Goal: Task Accomplishment & Management: Manage account settings

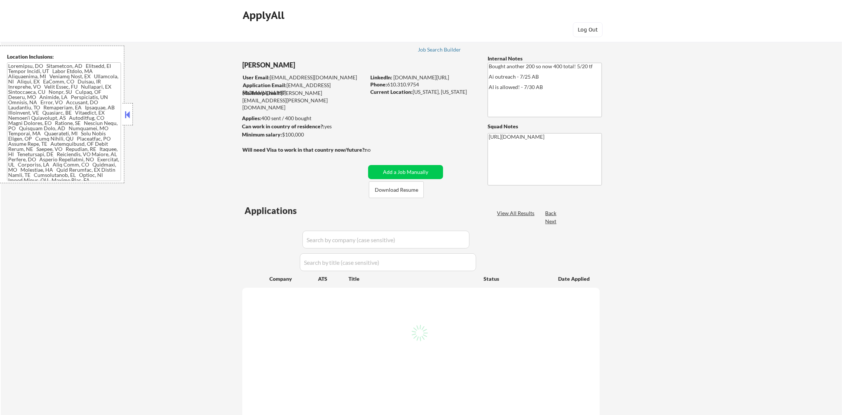
select select ""pending""
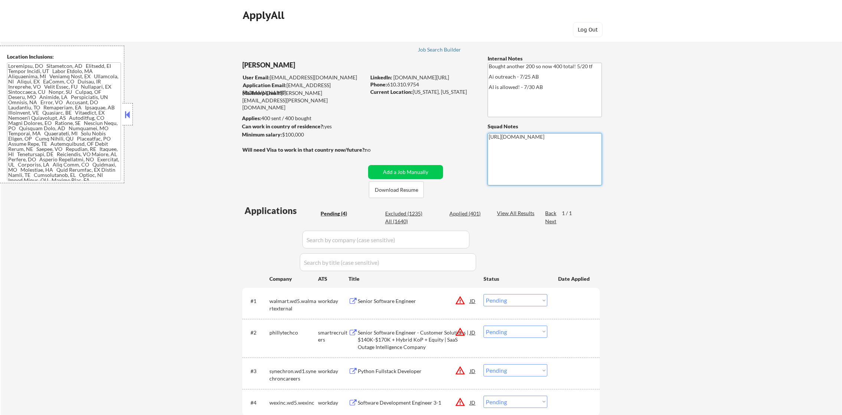
drag, startPoint x: 549, startPoint y: 151, endPoint x: 478, endPoint y: 132, distance: 73.5
click at [478, 132] on div "← Return to /applysquad Mailslurp Inbox Job Search Builder Timothy Sidie User E…" at bounding box center [421, 236] width 370 height 413
paste textarea "bh4BuO1D0vggsP00QQmXHn3Pk56BObvlvovVpYJQS44/edit?gid=0#gid=0"
type textarea "https://docs.google.com/spreadsheets/d/1bh4BuO1D0vggsP00QQmXHn3Pk56BObvlvovVpYJ…"
click at [685, 138] on div "← Return to /applysquad Mailslurp Inbox Job Search Builder Timothy Sidie User E…" at bounding box center [421, 239] width 841 height 419
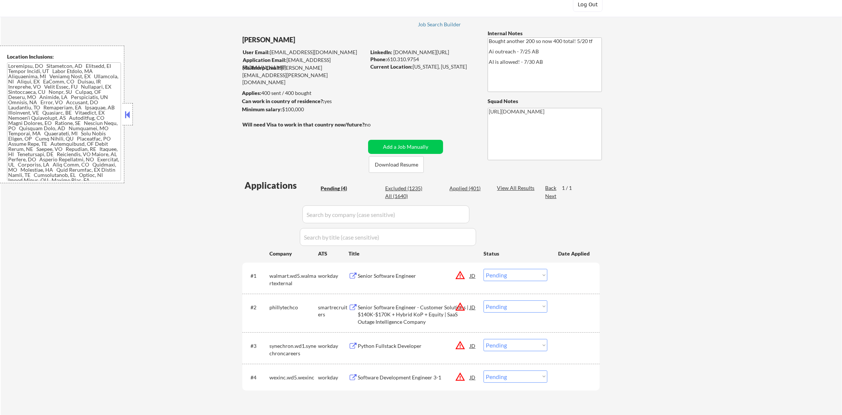
scroll to position [37, 0]
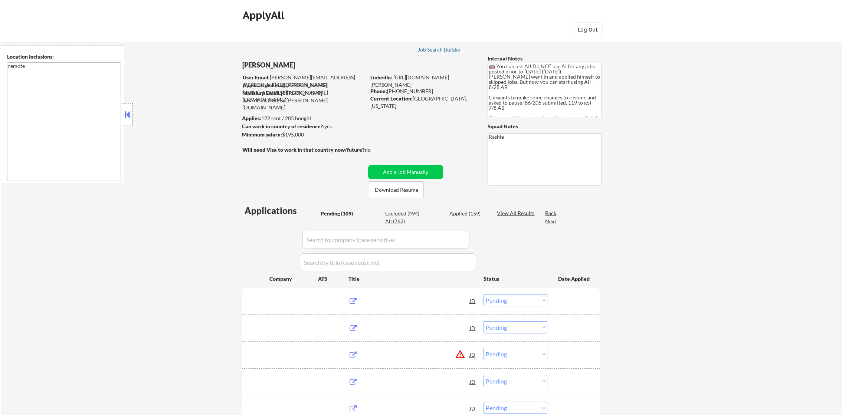
select select ""pending""
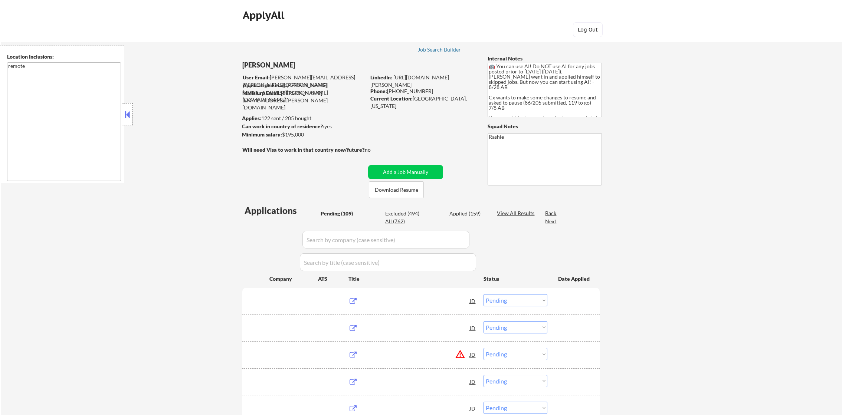
select select ""pending""
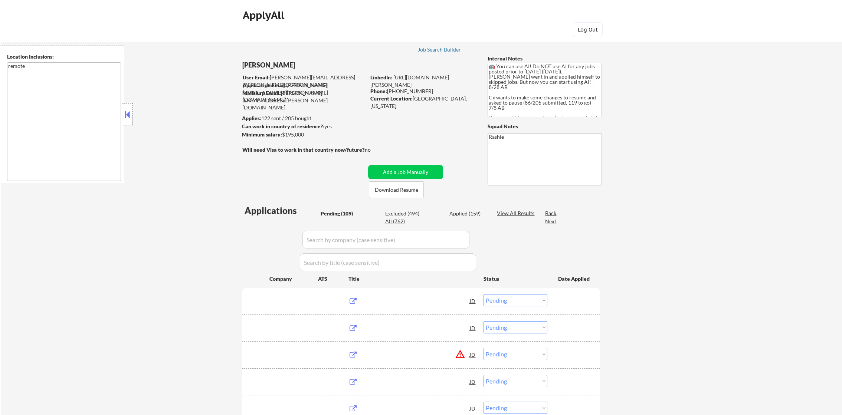
select select ""pending""
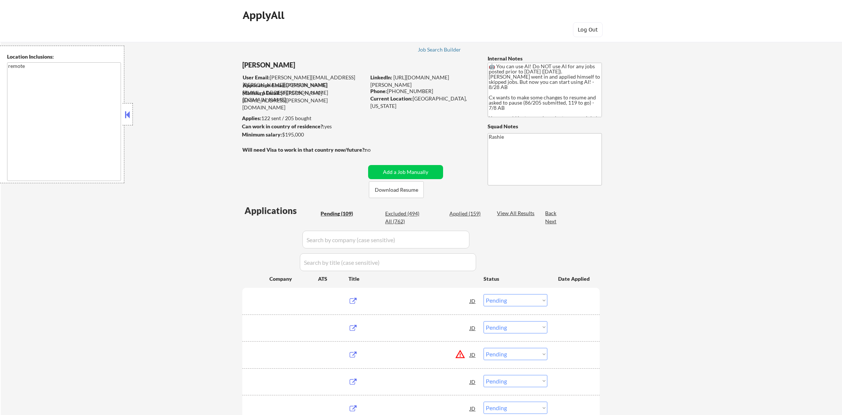
select select ""pending""
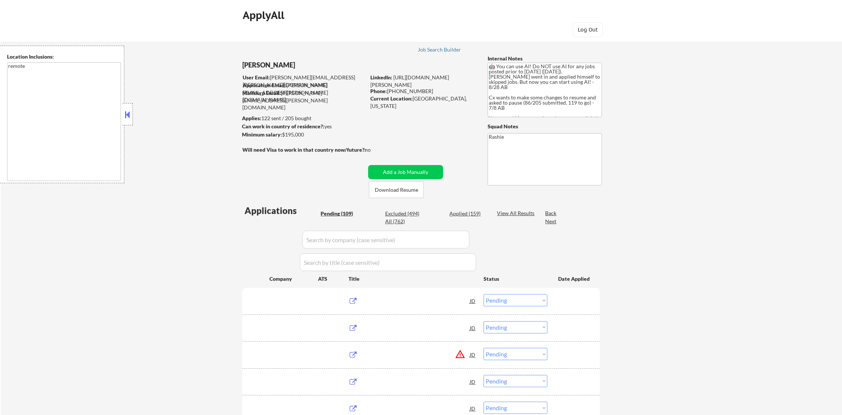
select select ""pending""
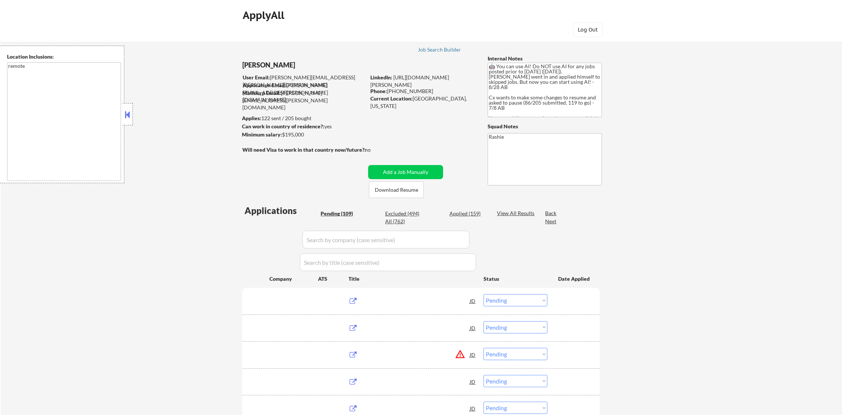
select select ""pending""
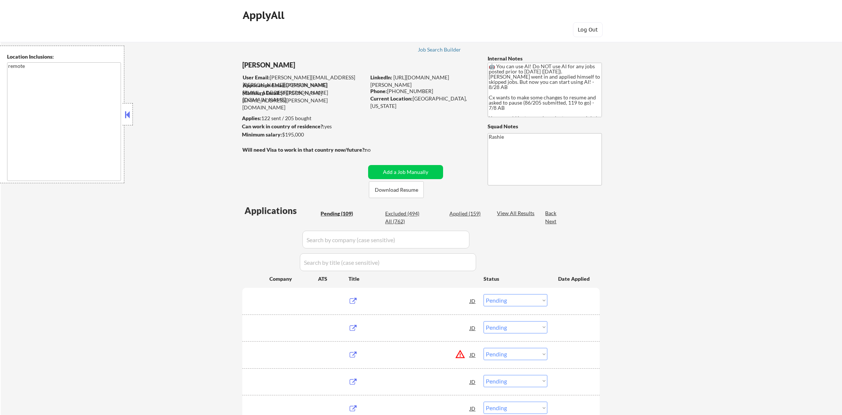
select select ""pending""
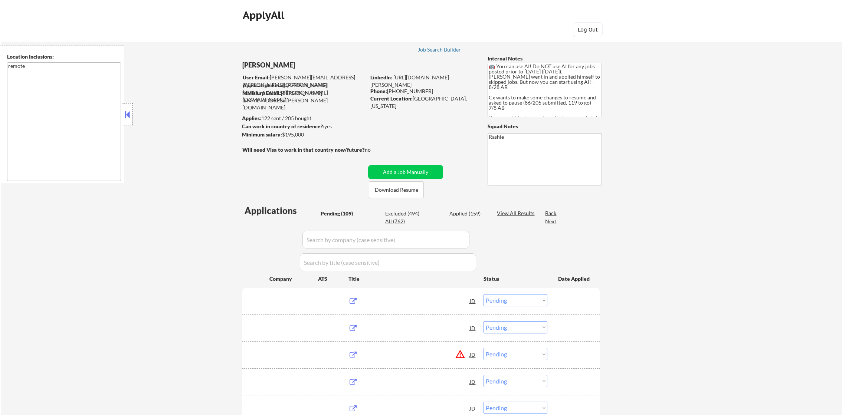
select select ""pending""
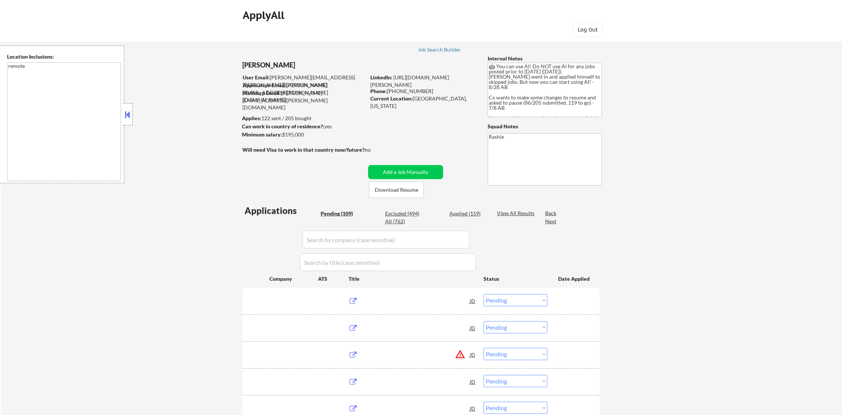
select select ""pending""
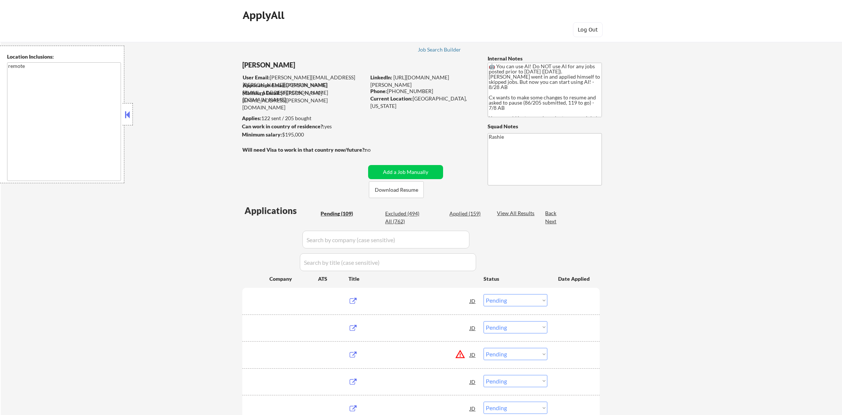
select select ""pending""
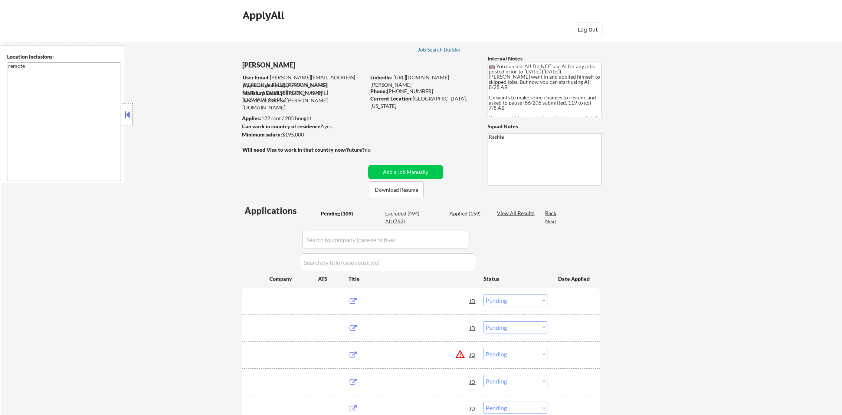
select select ""pending""
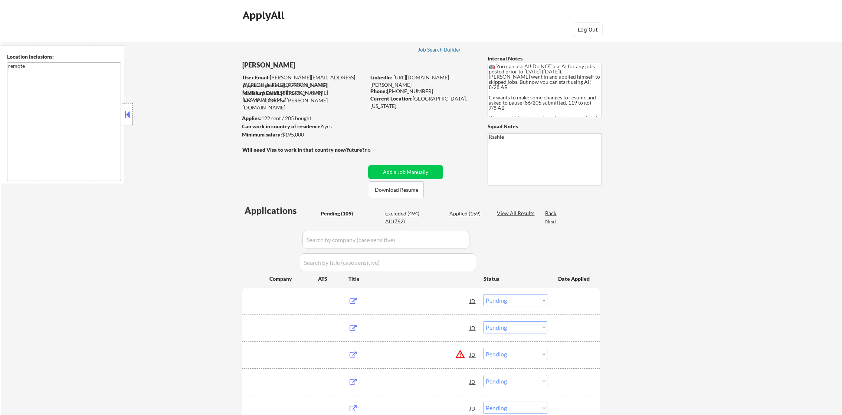
select select ""pending""
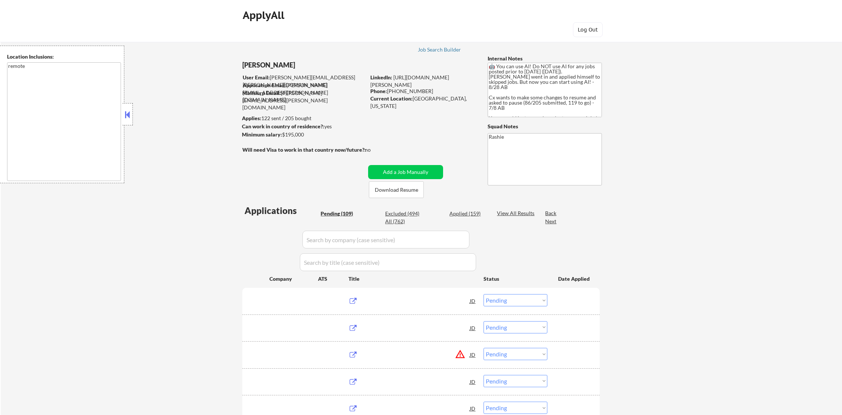
select select ""pending""
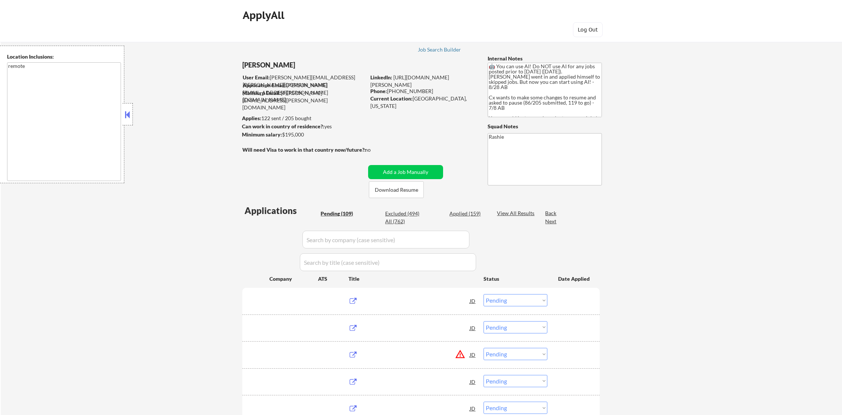
select select ""pending""
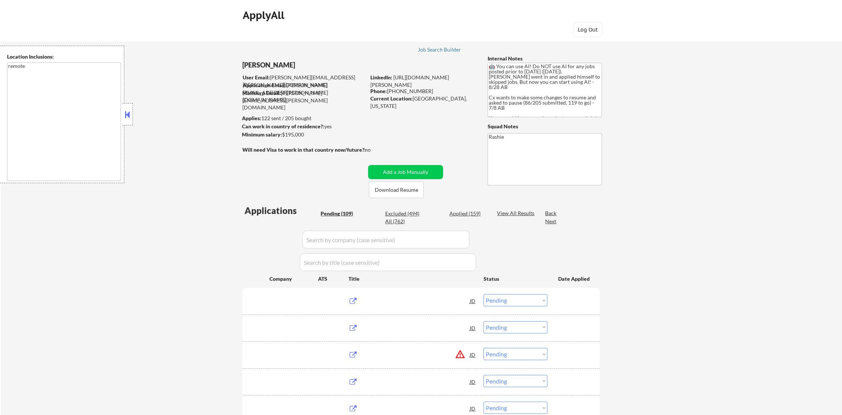
select select ""pending""
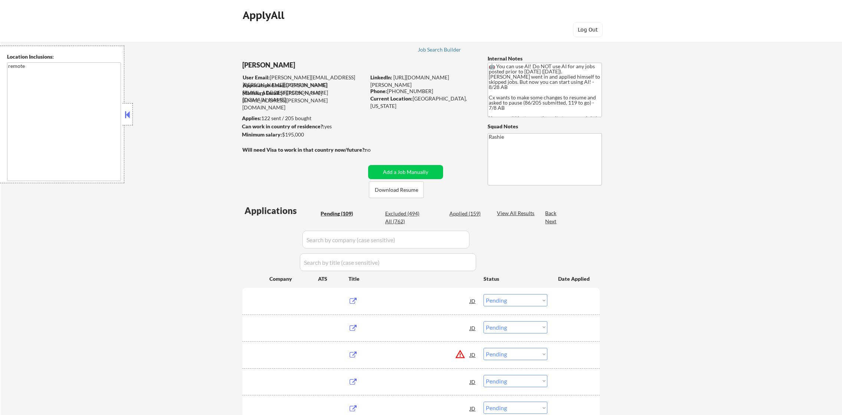
select select ""pending""
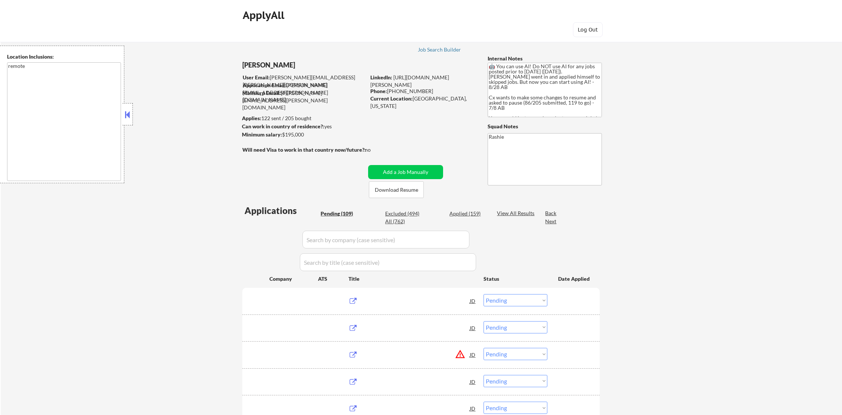
select select ""pending""
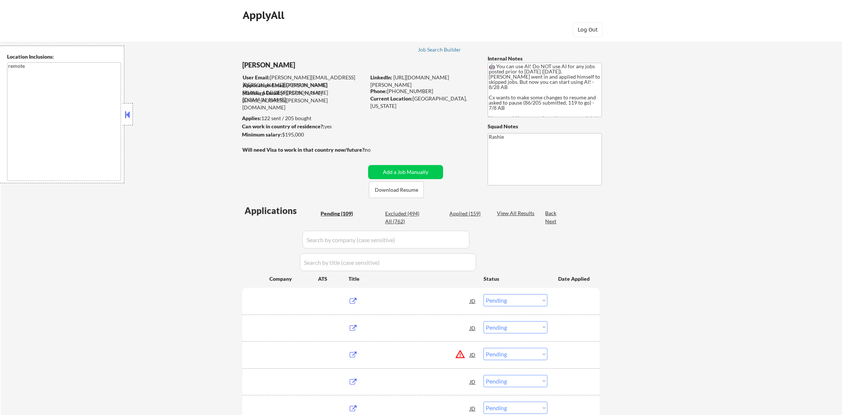
select select ""pending""
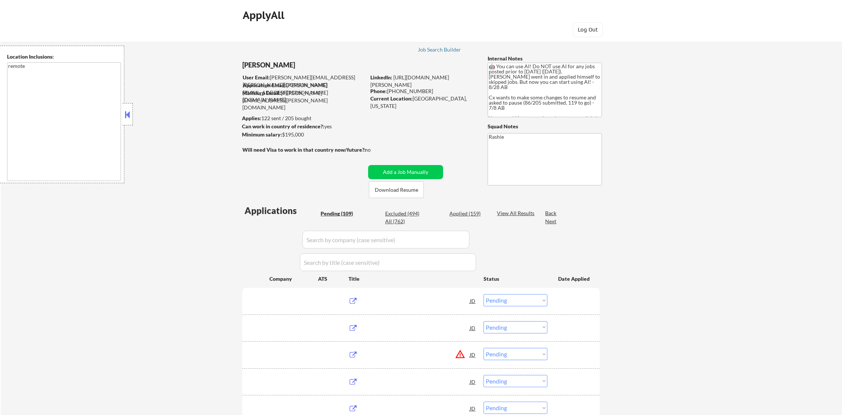
select select ""pending""
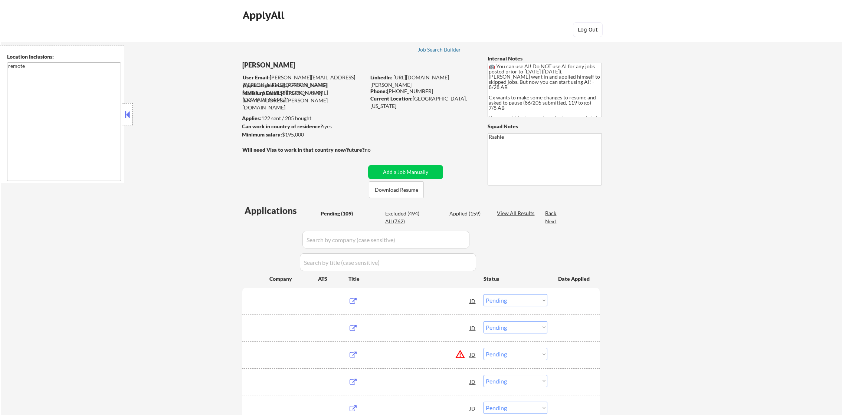
select select ""pending""
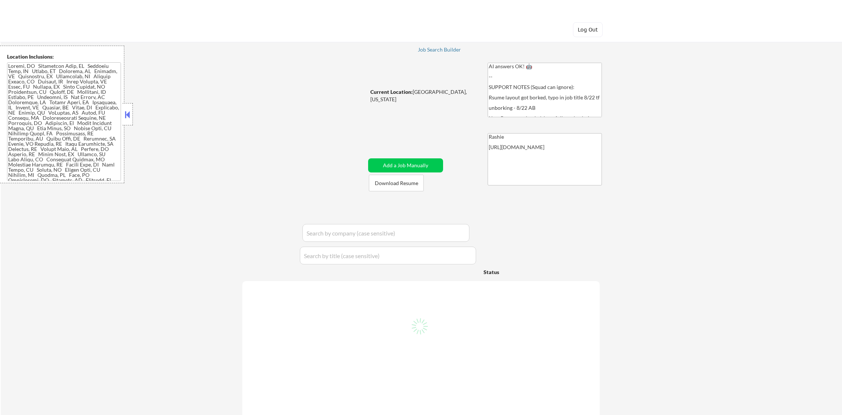
select select ""pending""
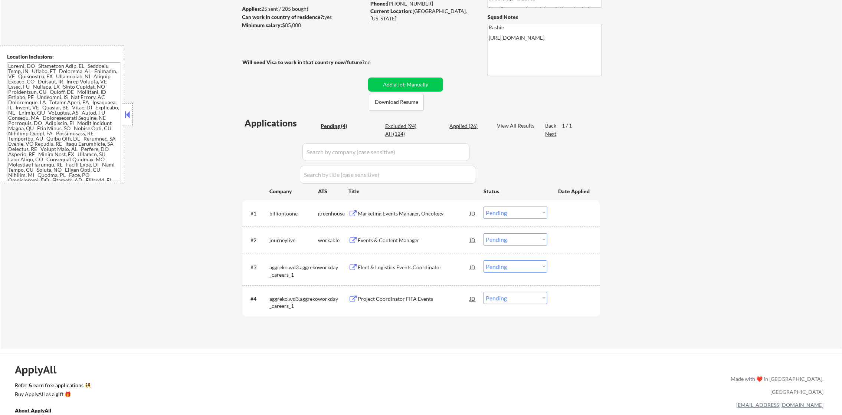
scroll to position [111, 0]
click at [413, 210] on div "Marketing Events Manager, Oncology" at bounding box center [414, 211] width 112 height 7
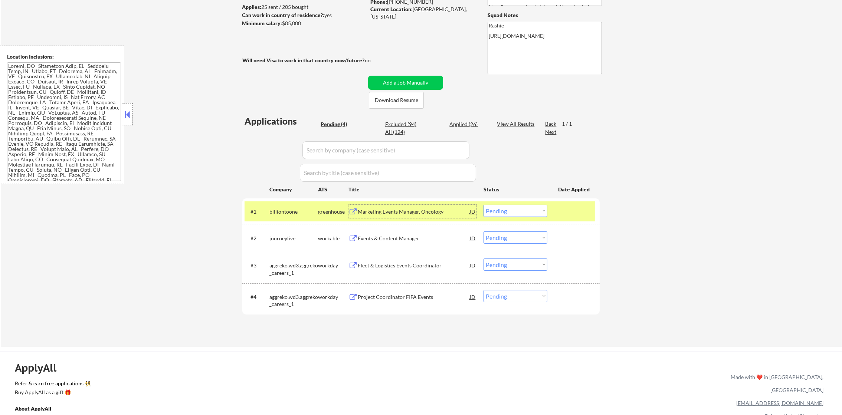
click at [488, 209] on select "Choose an option... Pending Applied Excluded (Questions) Excluded (Expired) Exc…" at bounding box center [516, 211] width 64 height 12
click at [484, 205] on select "Choose an option... Pending Applied Excluded (Questions) Excluded (Expired) Exc…" at bounding box center [516, 211] width 64 height 12
click at [282, 212] on div "billiontoone" at bounding box center [293, 211] width 49 height 7
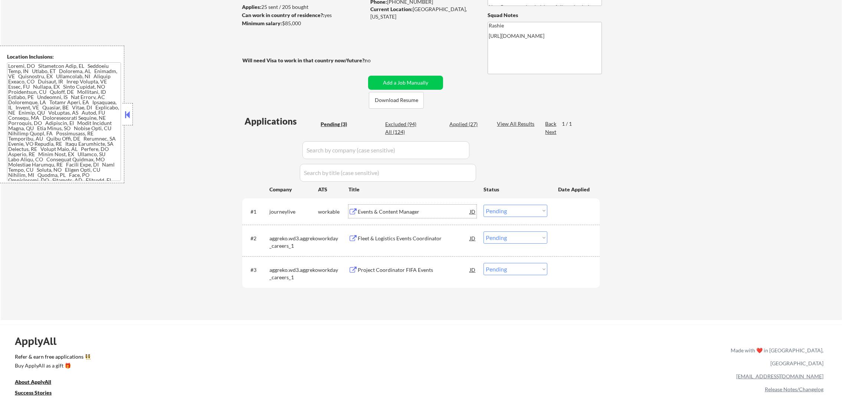
click at [388, 211] on div "Events & Content Manager" at bounding box center [414, 211] width 112 height 7
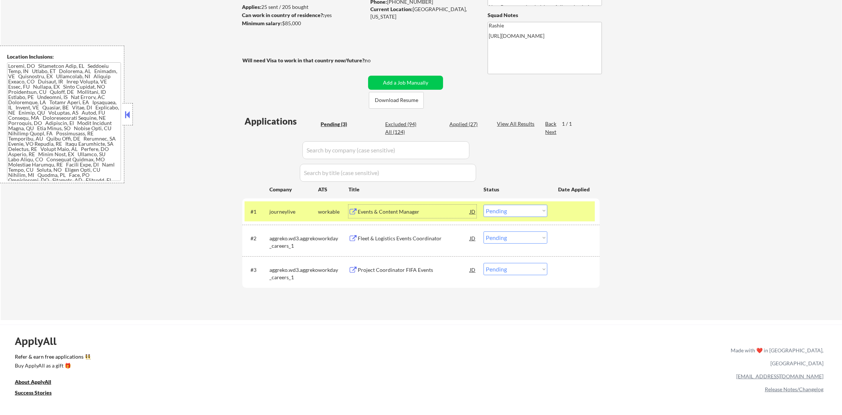
click at [506, 214] on select "Choose an option... Pending Applied Excluded (Questions) Excluded (Expired) Exc…" at bounding box center [516, 211] width 64 height 12
click at [484, 205] on select "Choose an option... Pending Applied Excluded (Questions) Excluded (Expired) Exc…" at bounding box center [516, 211] width 64 height 12
click at [251, 204] on div "#1 journeylive workable Events & Content Manager JD Choose an option... Pending…" at bounding box center [420, 212] width 350 height 20
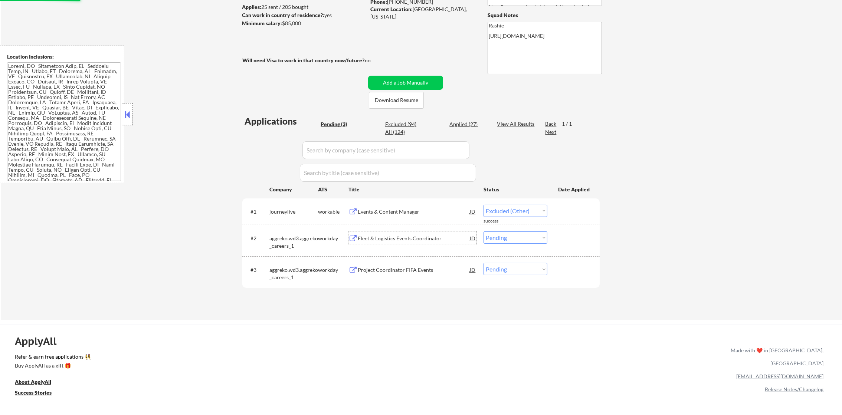
click at [390, 240] on div "Fleet & Logistics Events Coordinator" at bounding box center [414, 238] width 112 height 7
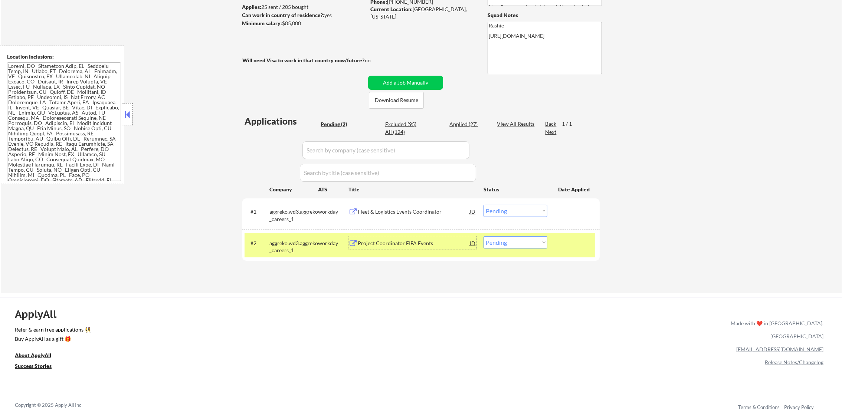
click at [294, 240] on div "aggreko.wd3.aggreko_careers_1" at bounding box center [293, 247] width 49 height 14
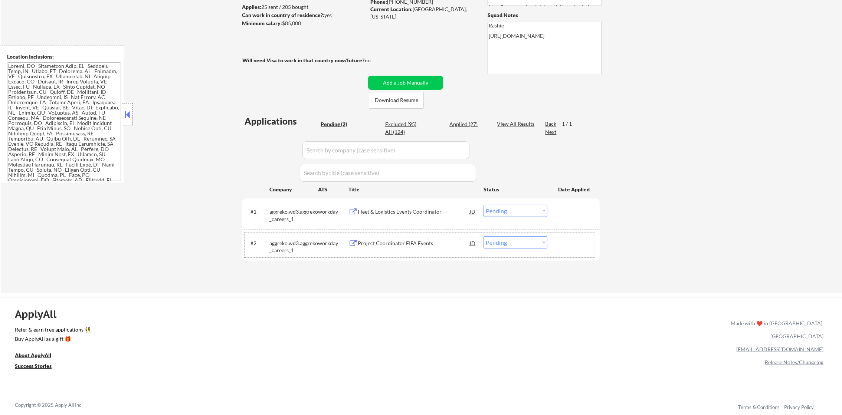
click at [388, 127] on div "Excluded (95)" at bounding box center [403, 124] width 37 height 7
select select ""excluded__other_""
select select ""excluded__expired_""
click at [404, 121] on div "Excluded (95)" at bounding box center [403, 124] width 37 height 7
select select ""excluded__salary_""
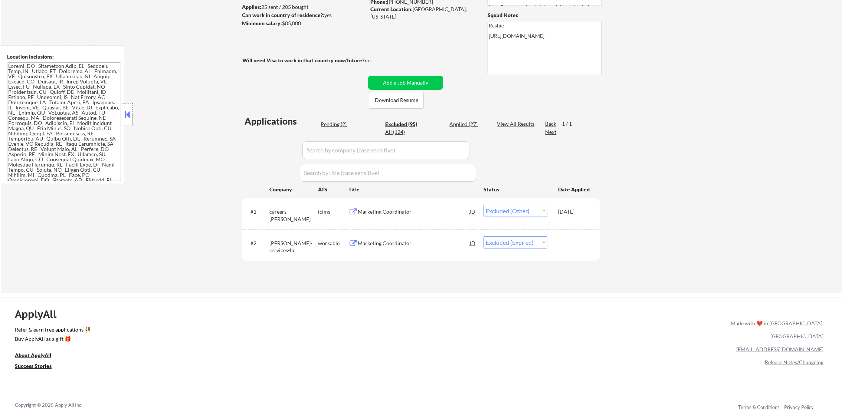
select select ""excluded__salary_""
select select ""excluded__expired_""
select select ""excluded__location_""
select select ""excluded__other_""
select select ""excluded__location_""
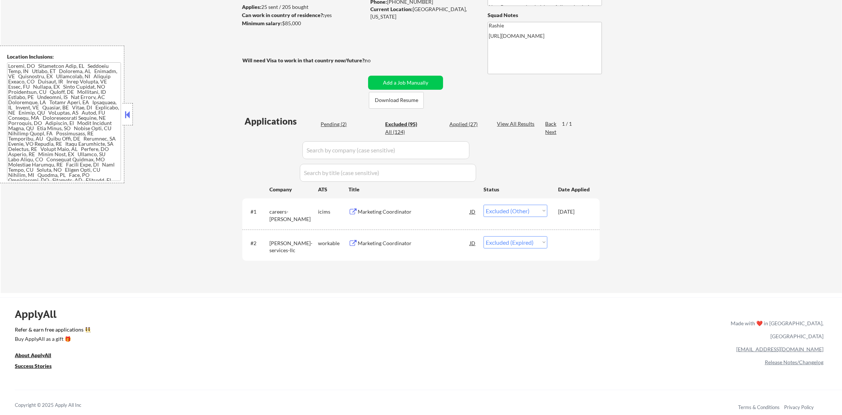
select select ""excluded__location_""
select select ""excluded__expired_""
select select ""excluded__other_""
select select ""excluded__location_""
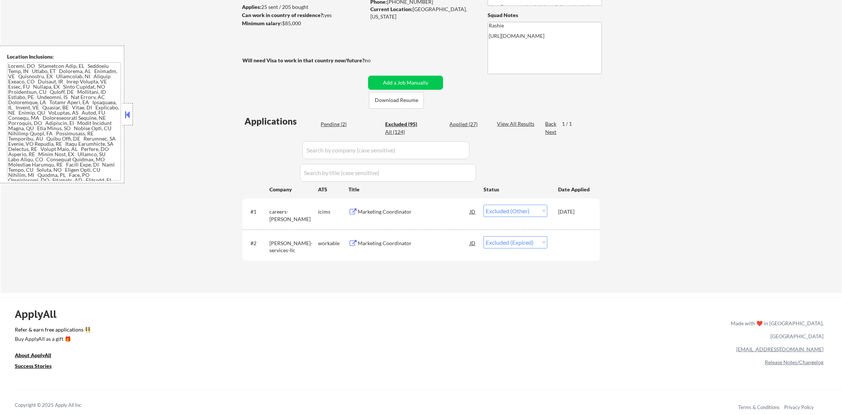
select select ""excluded__expired_""
select select ""excluded__other_""
select select ""excluded__location_""
select select ""excluded__salary_""
select select ""excluded""
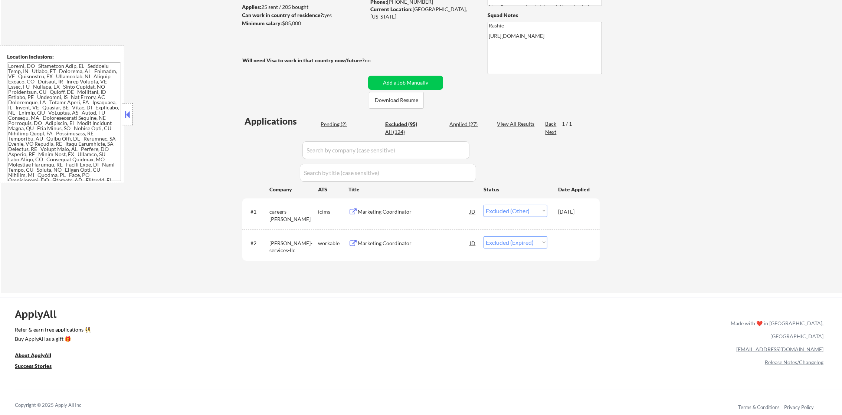
select select ""excluded""
select select ""excluded__other_""
select select ""excluded""
select select ""excluded__expired_""
select select ""excluded__other_""
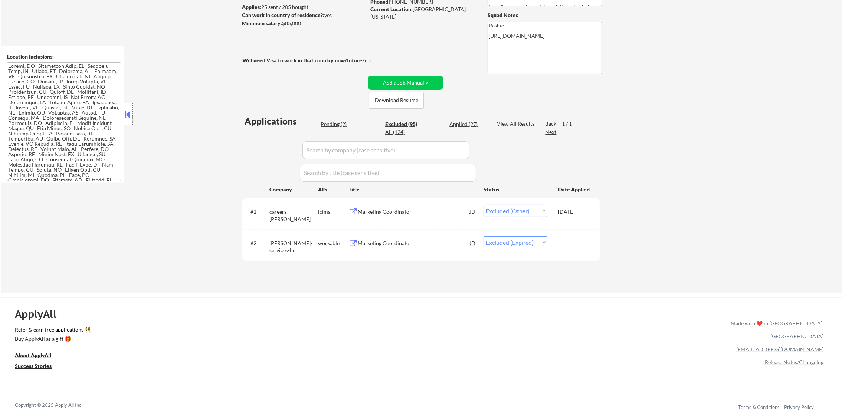
select select ""excluded""
select select ""excluded__salary_""
select select ""excluded__location_""
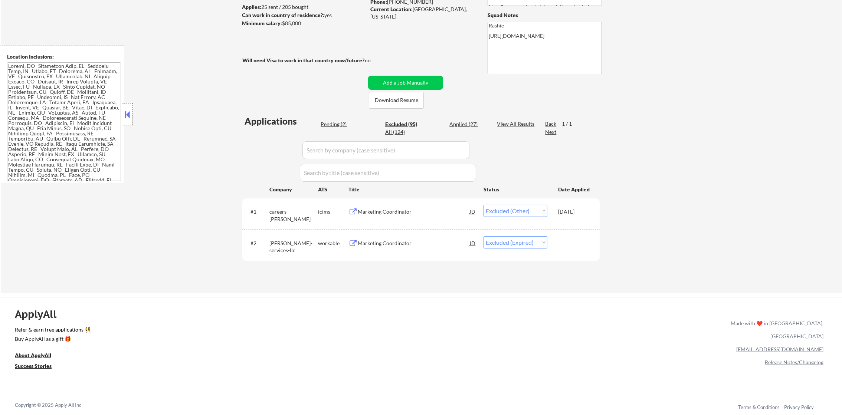
select select ""excluded__location_""
select select ""excluded__expired_""
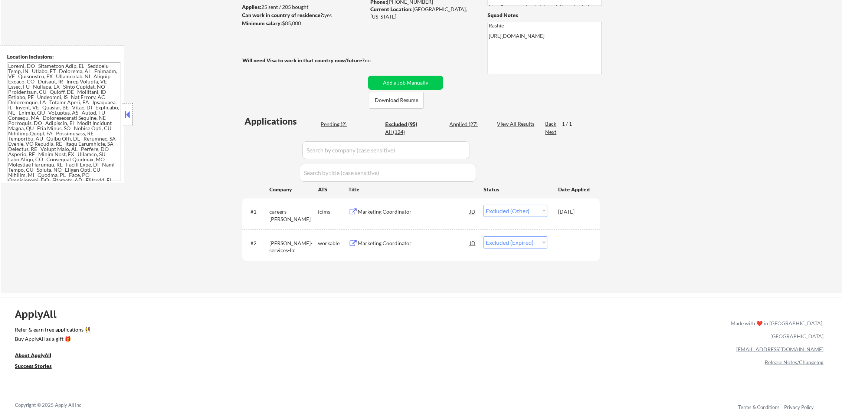
select select ""excluded__other_""
select select ""excluded__salary_""
select select ""excluded__expired_""
select select ""excluded__other_""
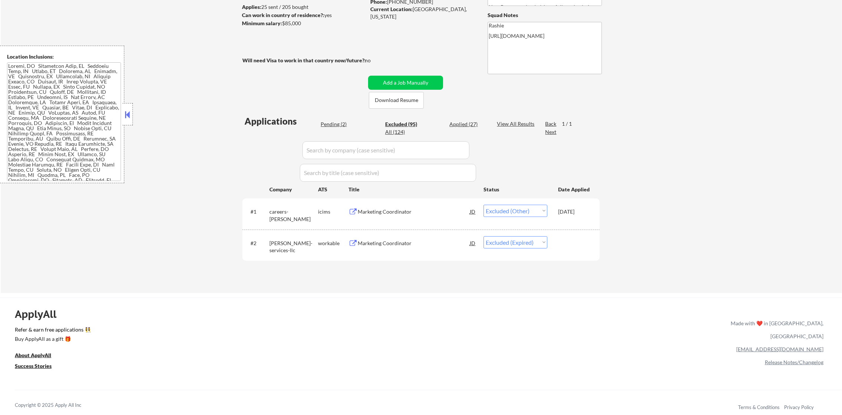
select select ""excluded__expired_""
select select ""excluded__location_""
select select ""excluded__other_""
select select ""excluded__expired_""
select select ""excluded__other_""
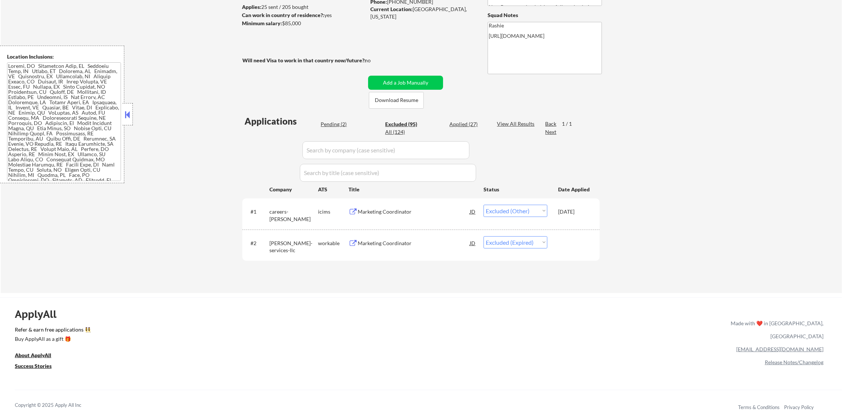
select select ""excluded__other_""
select select ""excluded__location_""
select select ""excluded__bad_match_""
select select ""excluded__location_""
select select ""excluded__other_""
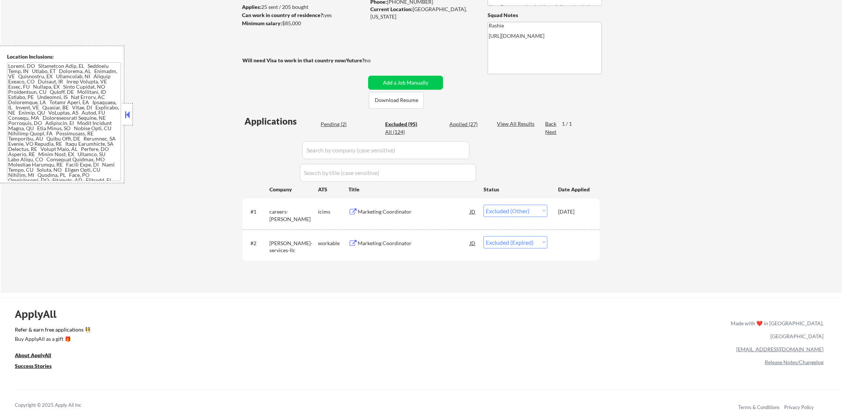
select select ""excluded__salary_""
select select ""excluded__bad_match_""
select select ""excluded__expired_""
select select ""excluded__location_""
select select ""excluded""
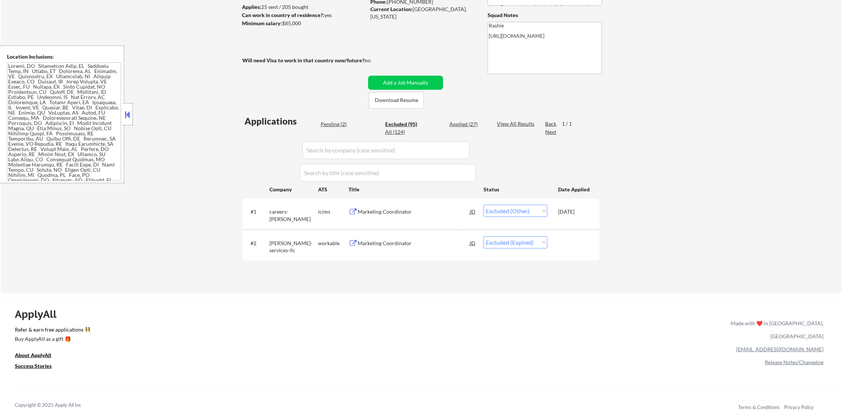
select select ""excluded__other_""
select select ""excluded__expired_""
select select ""excluded__location_""
select select ""excluded__salary_""
select select ""excluded__other_""
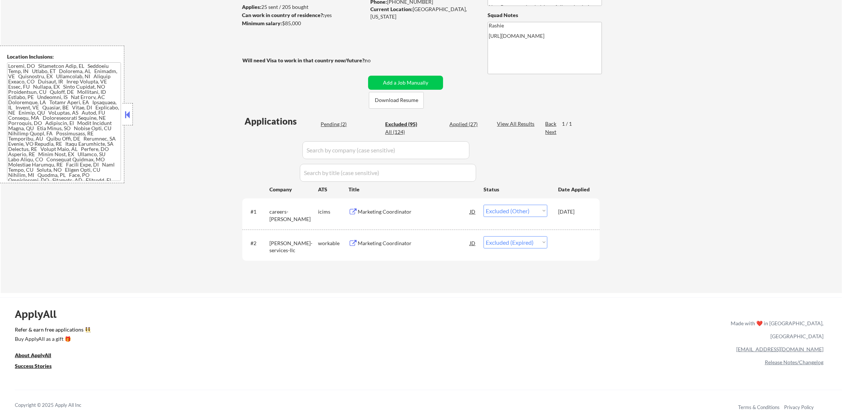
select select ""excluded__location_""
select select ""excluded__other_""
select select ""excluded__expired_""
select select ""excluded""
select select ""excluded__location_""
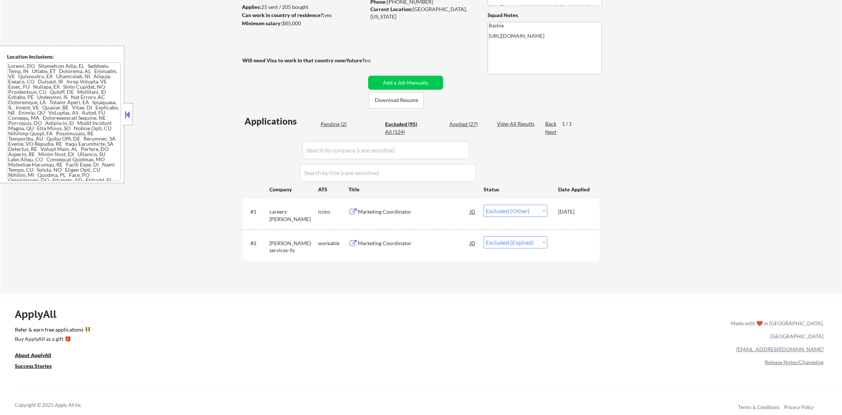
select select ""excluded__expired_""
select select ""excluded__other_""
select select ""excluded__expired_""
select select ""excluded__bad_match_""
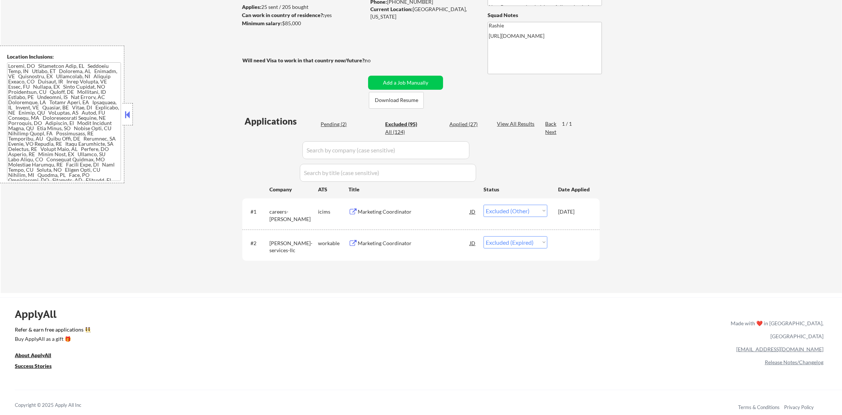
select select ""excluded__expired_""
select select ""excluded__location_""
select select ""excluded__other_""
select select ""excluded__expired_""
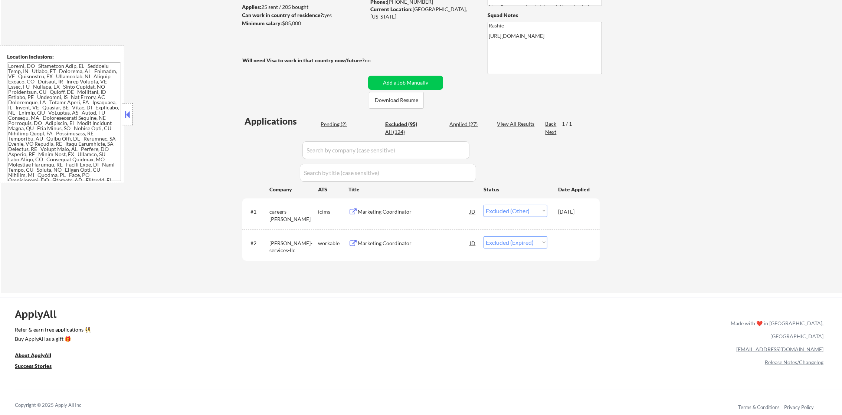
select select ""excluded__expired_""
select select ""excluded__location_""
select select ""excluded__bad_match_""
select select ""excluded__other_""
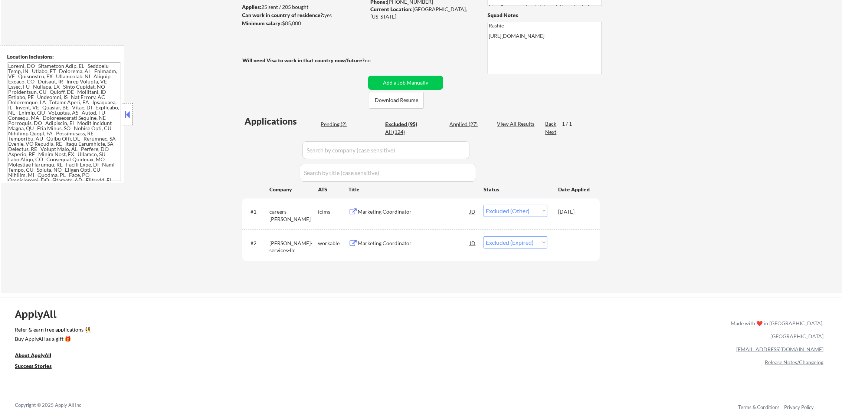
select select ""excluded__expired_""
select select ""excluded__other_""
select select ""excluded__expired_""
select select ""excluded__bad_match_""
select select ""excluded__location_""
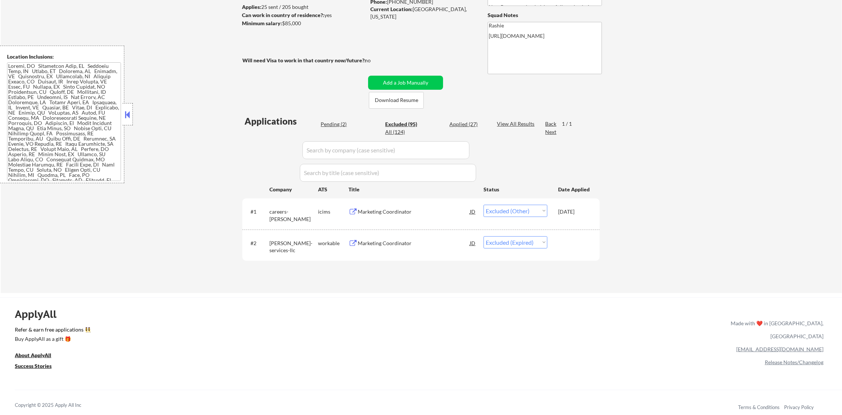
select select ""excluded__other_""
select select ""excluded__bad_match_""
select select ""excluded__location_""
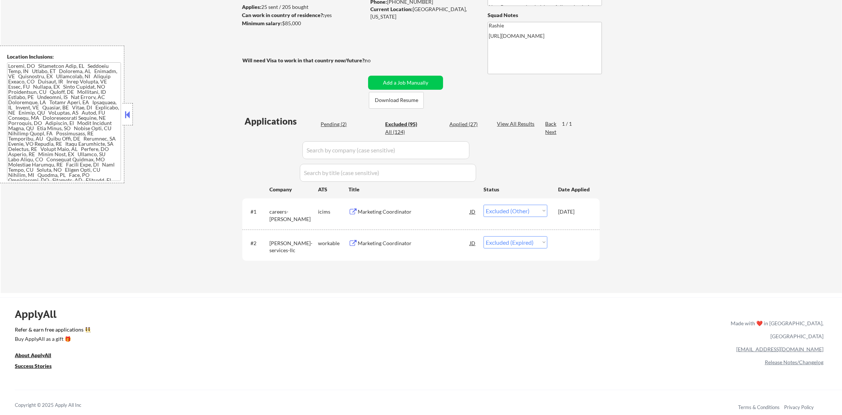
select select ""excluded__location_""
select select ""excluded__salary_""
select select ""excluded__bad_match_""
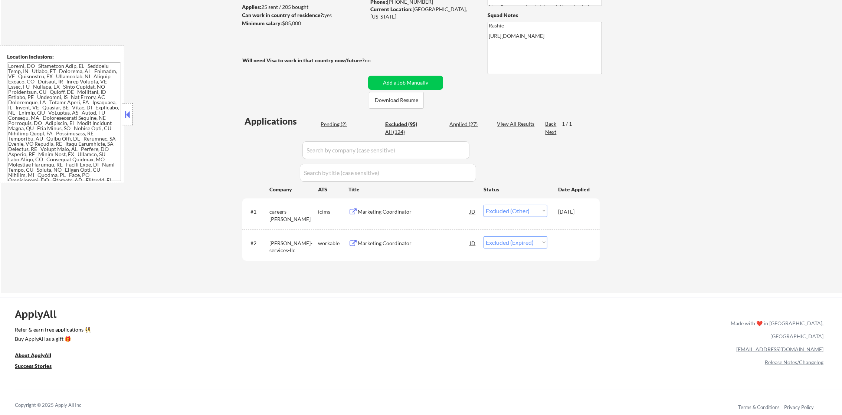
select select ""excluded__other_""
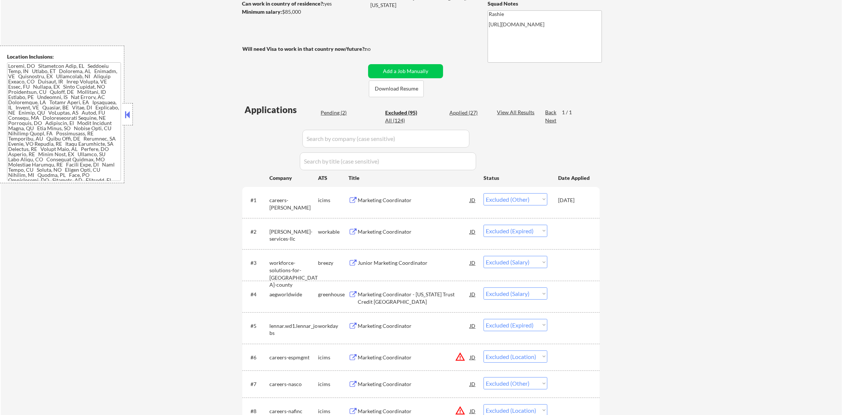
scroll to position [204, 0]
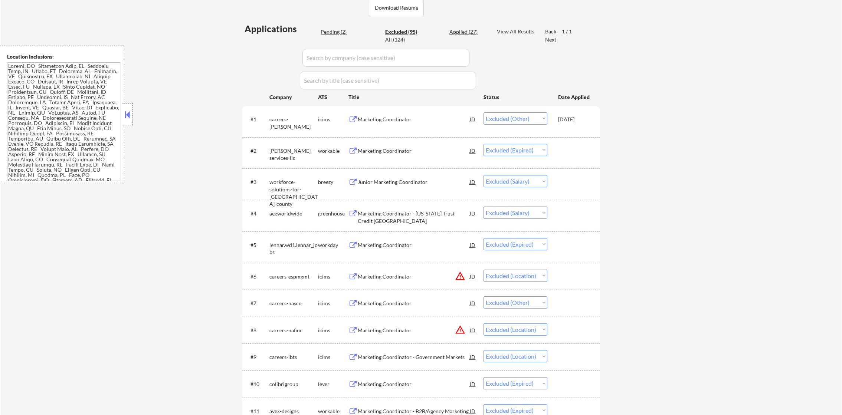
click at [407, 28] on div "Excluded (95)" at bounding box center [403, 31] width 37 height 7
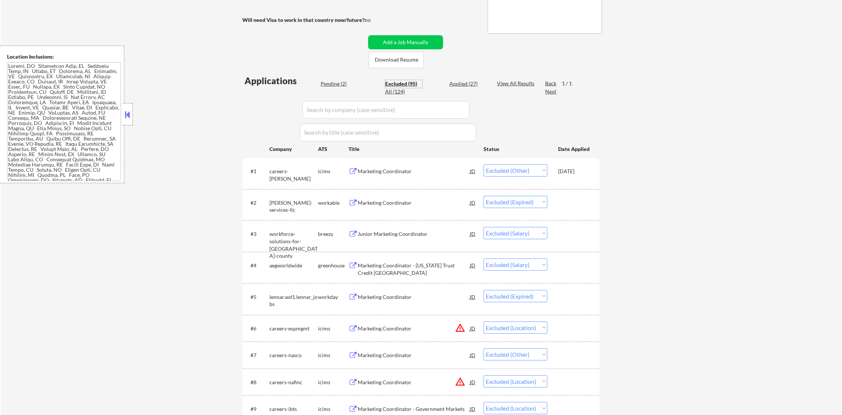
scroll to position [148, 0]
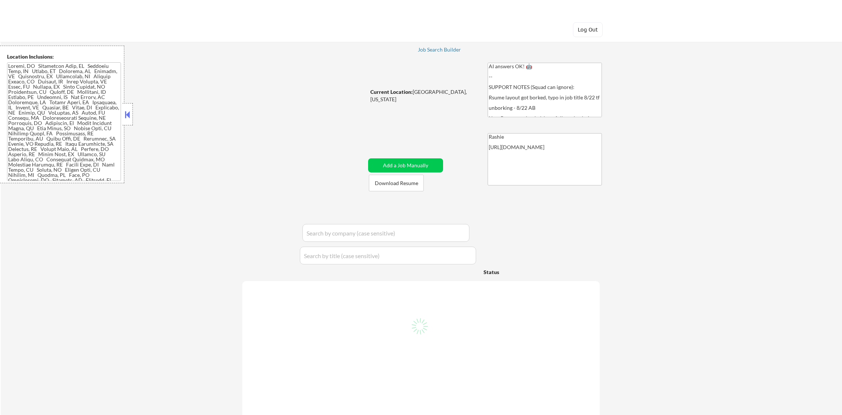
select select ""pending""
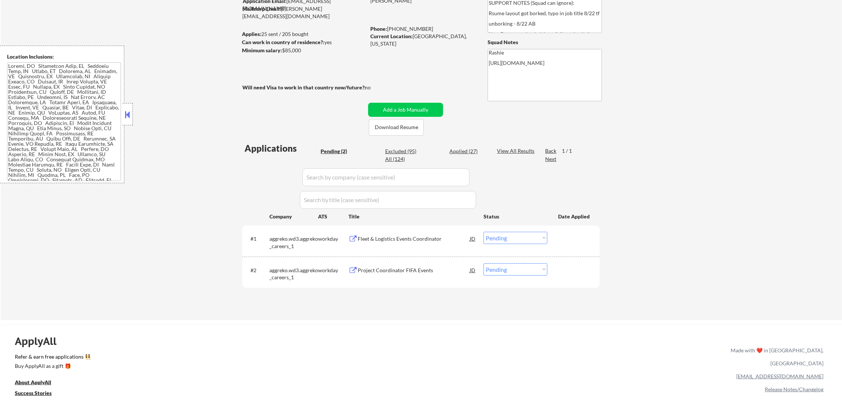
scroll to position [92, 0]
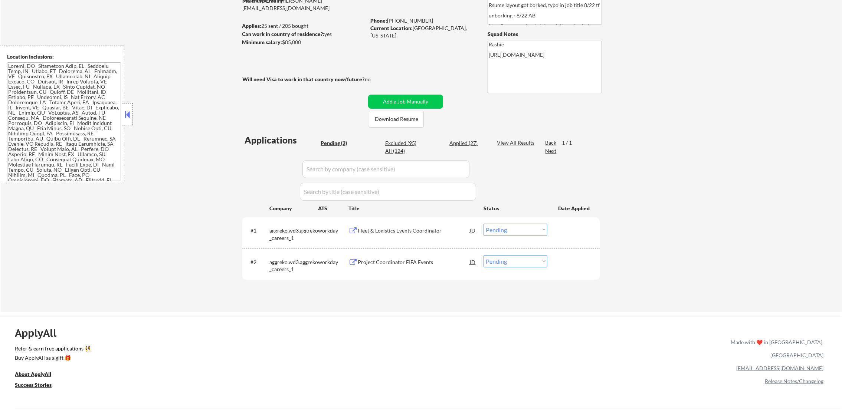
click at [359, 147] on div "Pending (2) Excluded (95) Applied (27) All (124)" at bounding box center [404, 148] width 166 height 16
click at [396, 147] on div "Excluded (95)" at bounding box center [403, 144] width 37 height 8
select select ""excluded__other_""
select select ""excluded__expired_""
click at [405, 140] on div "Excluded (95)" at bounding box center [403, 143] width 37 height 7
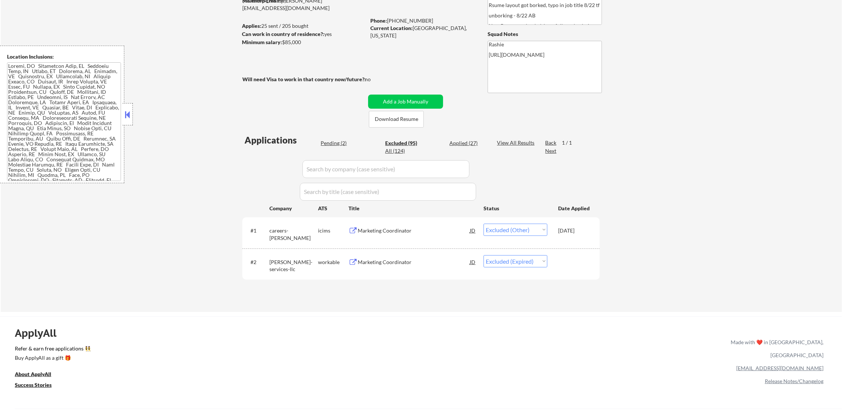
select select ""excluded__salary_""
select select ""excluded__expired_""
select select ""excluded__location_""
select select ""excluded__other_""
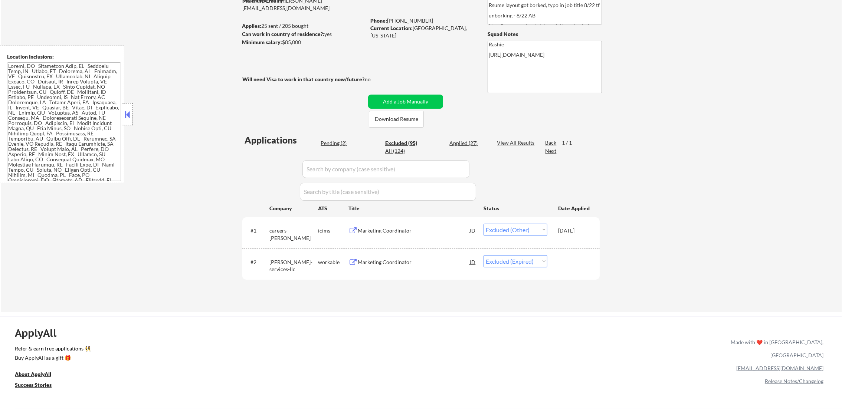
select select ""excluded__location_""
select select ""excluded__expired_""
select select ""excluded__other_""
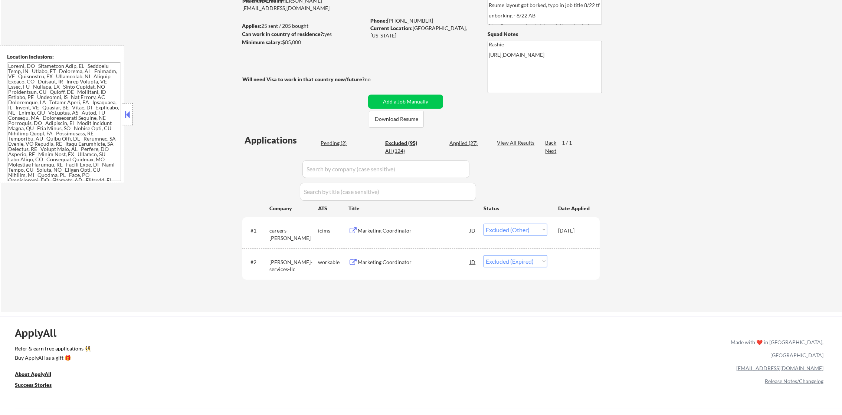
select select ""excluded__location_""
select select ""excluded__expired_""
select select ""excluded__other_""
select select ""excluded__location_""
select select ""excluded__salary_""
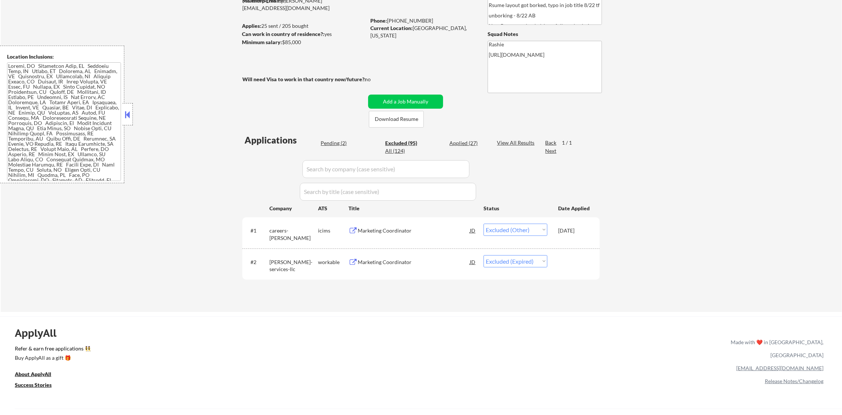
select select ""excluded""
select select ""excluded__other_""
select select ""excluded""
select select ""excluded__expired_""
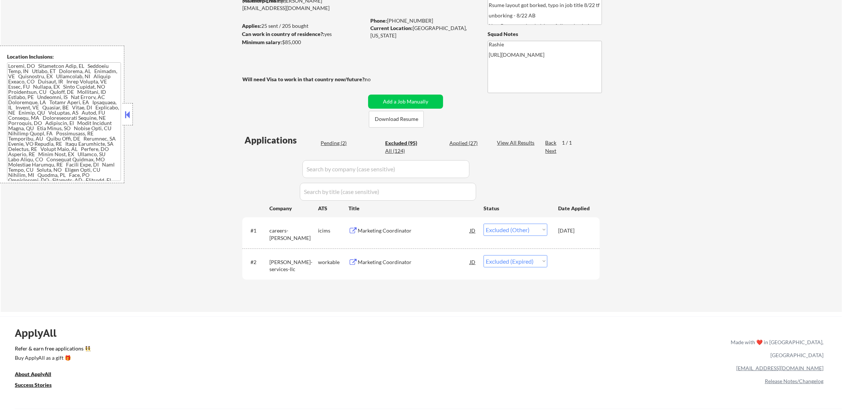
select select ""excluded__other_""
select select ""excluded""
select select ""excluded__salary_""
select select ""excluded__location_""
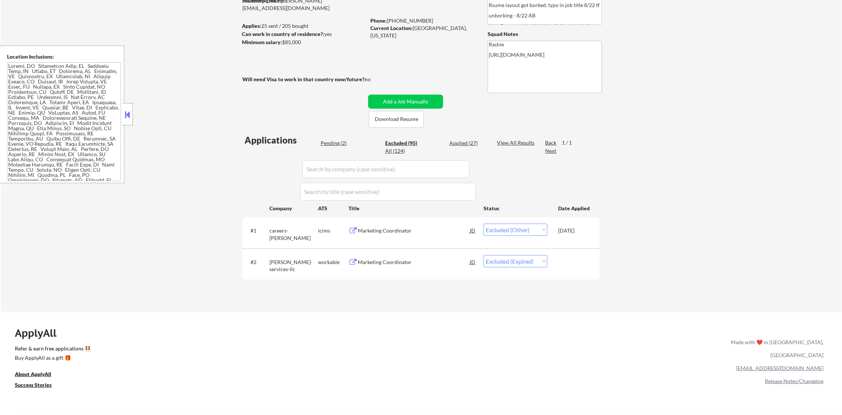
select select ""excluded__location_""
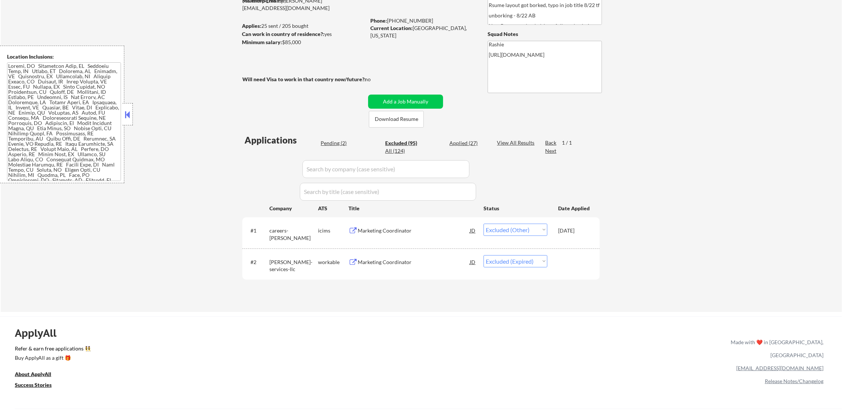
select select ""excluded__expired_""
select select ""excluded__other_""
select select ""excluded__salary_""
select select ""excluded__expired_""
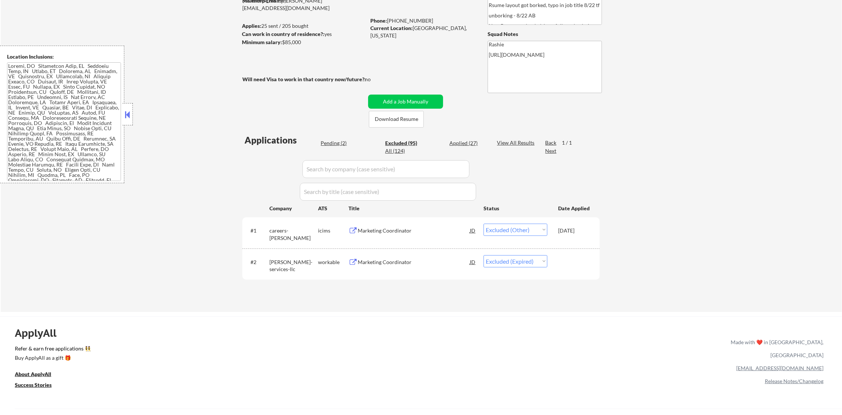
select select ""excluded__other_""
select select ""excluded__expired_""
select select ""excluded__location_""
select select ""excluded__other_""
select select ""excluded__expired_""
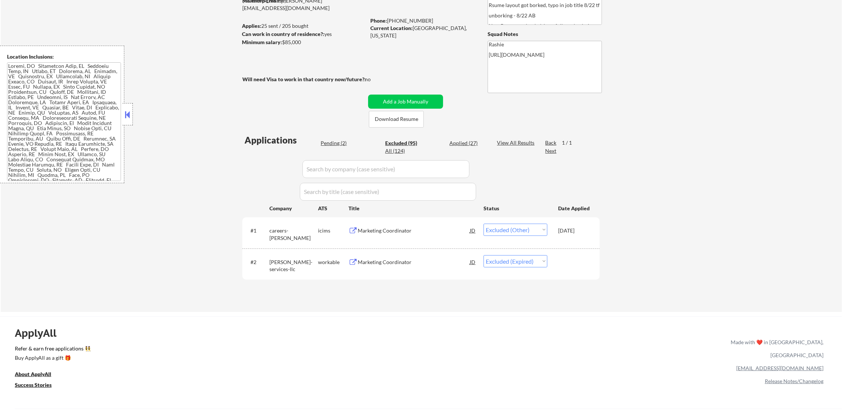
select select ""excluded__other_""
select select ""excluded__location_""
select select ""excluded__bad_match_""
select select ""excluded__location_""
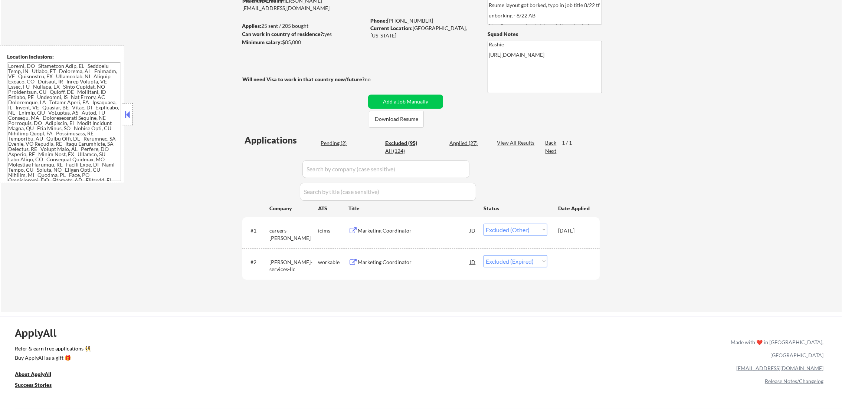
select select ""excluded__other_""
select select ""excluded__salary_""
select select ""excluded__bad_match_""
select select ""excluded__expired_""
select select ""excluded__location_""
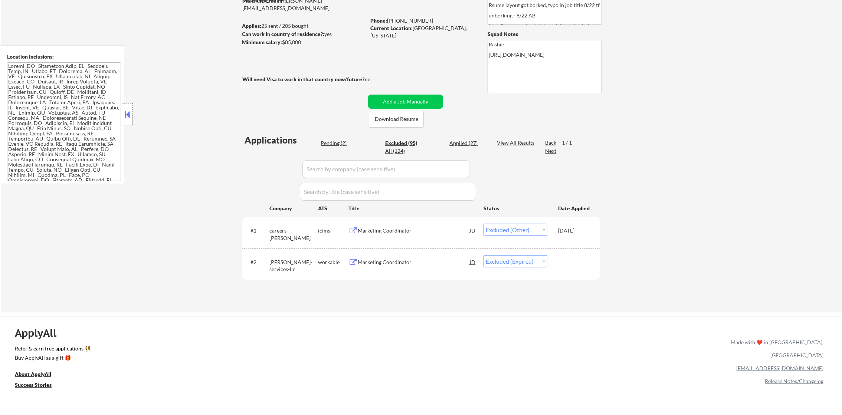
select select ""excluded""
select select ""excluded__other_""
select select ""excluded__expired_""
select select ""excluded__location_""
select select ""excluded__salary_""
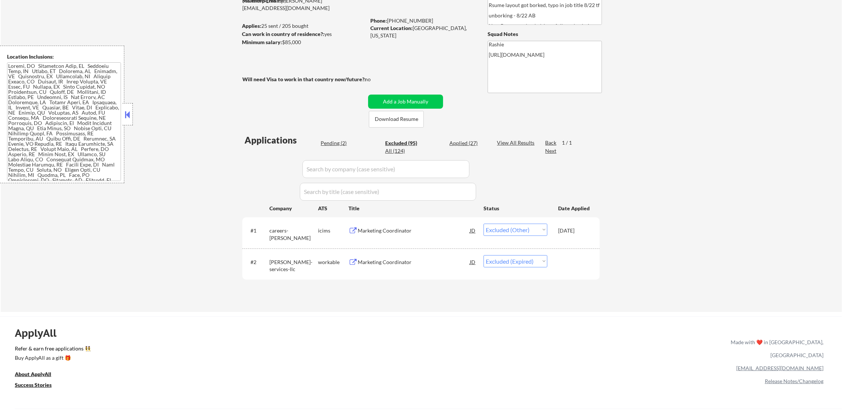
select select ""excluded__other_""
select select ""excluded__location_""
select select ""excluded__other_""
select select ""excluded__expired_""
select select ""excluded""
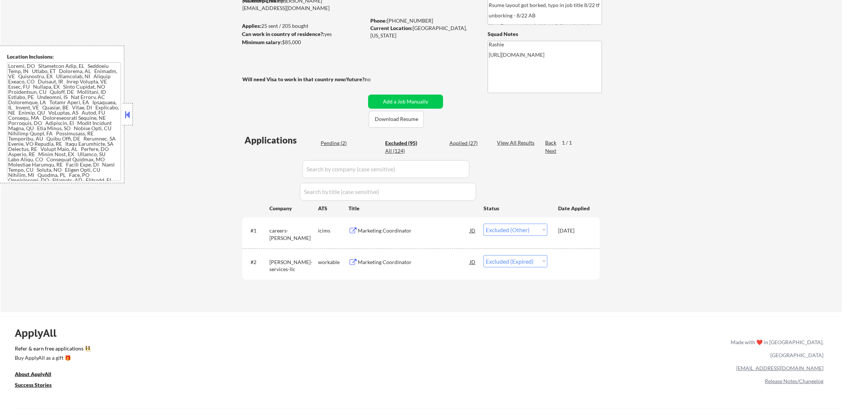
select select ""excluded__location_""
select select ""excluded__expired_""
select select ""excluded__other_""
select select ""excluded__expired_""
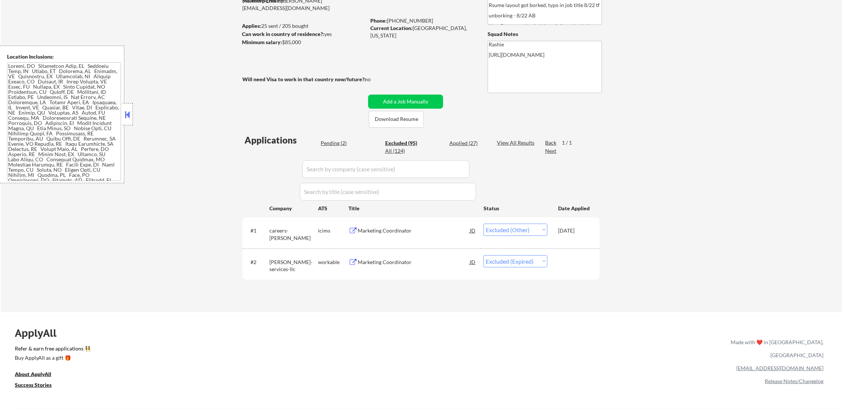
select select ""excluded__bad_match_""
select select ""excluded__expired_""
select select ""excluded__location_""
select select ""excluded__other_""
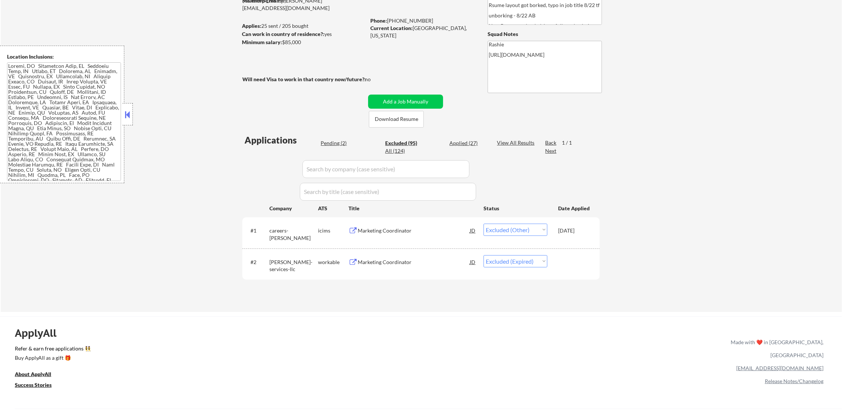
select select ""excluded__expired_""
select select ""excluded__location_""
select select ""excluded__bad_match_""
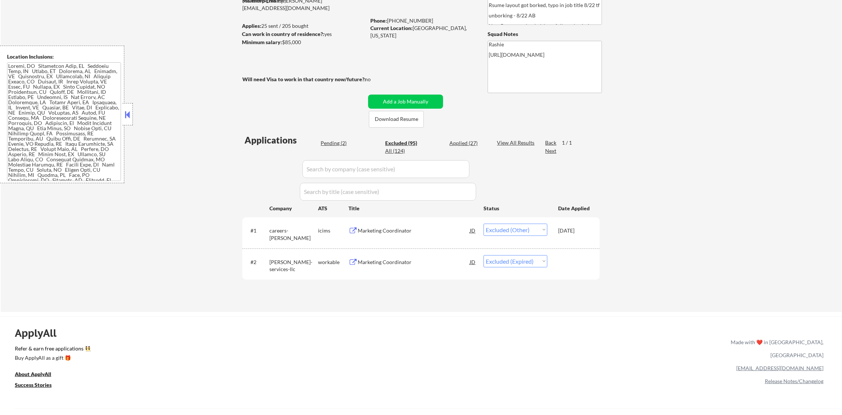
select select ""excluded__other_""
select select ""excluded__expired_""
select select ""excluded__other_""
select select ""excluded__expired_""
select select ""excluded__bad_match_""
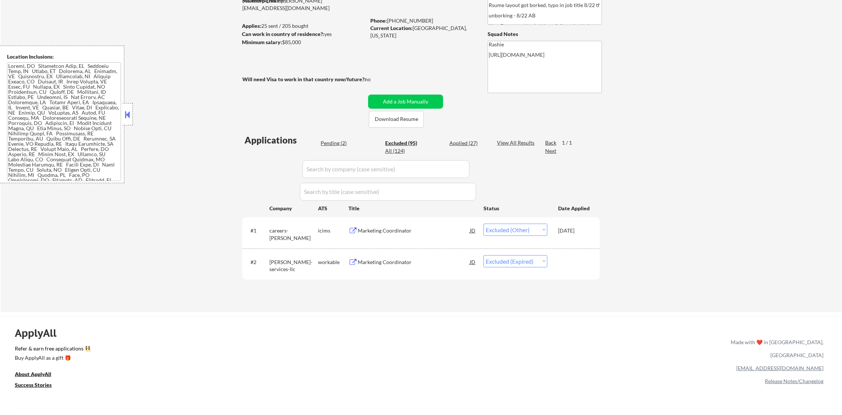
select select ""excluded__location_""
select select ""excluded__other_""
select select ""excluded__bad_match_""
select select ""excluded__location_""
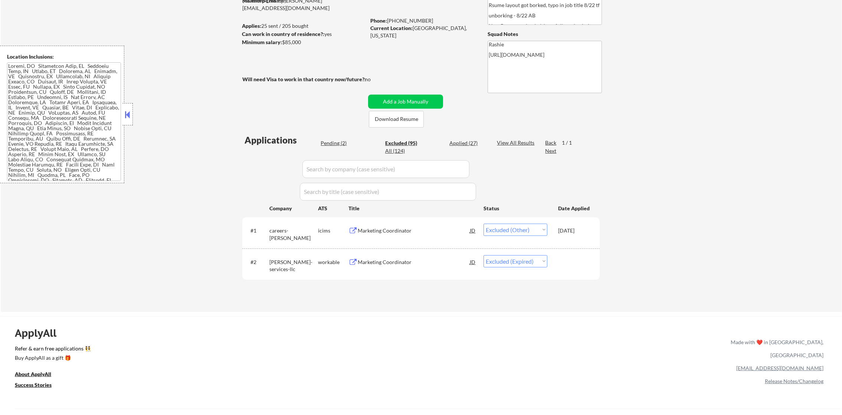
select select ""excluded__location_""
select select ""excluded__salary_""
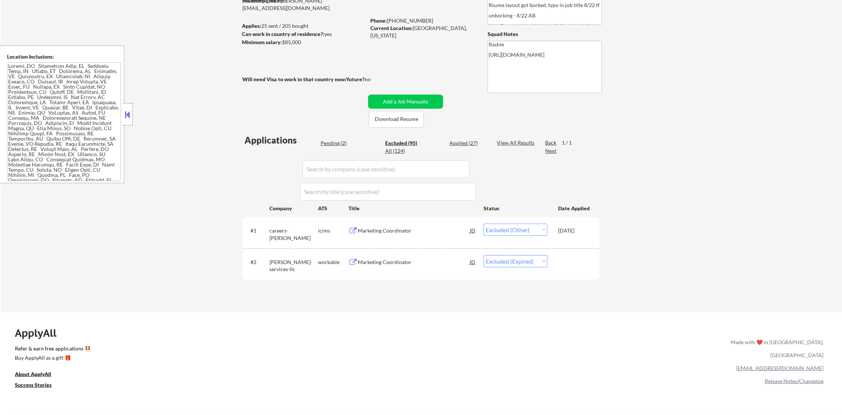
select select ""excluded__bad_match_""
select select ""excluded__other_""
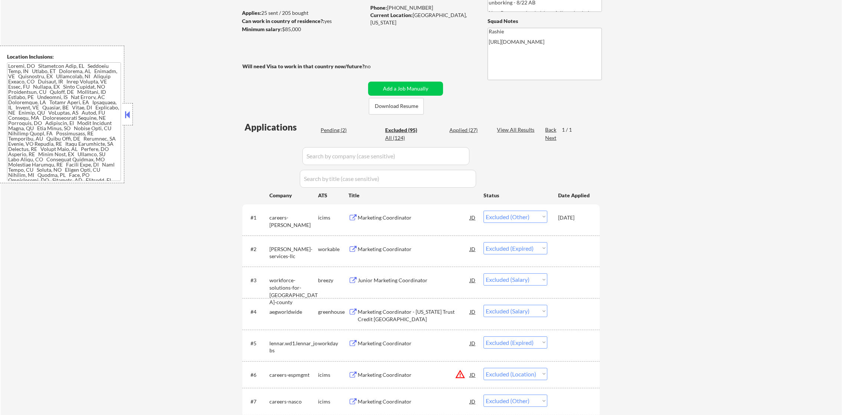
scroll to position [111, 0]
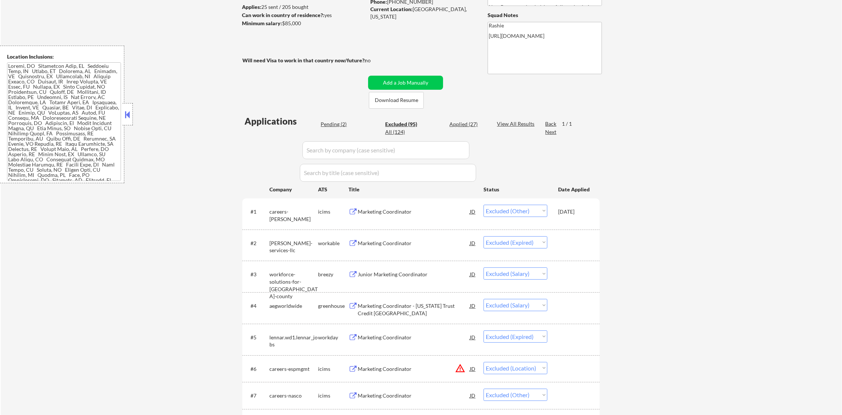
click at [257, 199] on div "#1 careers-walterpmoore icims Marketing Coordinator JD Choose an option... Pend…" at bounding box center [420, 214] width 357 height 31
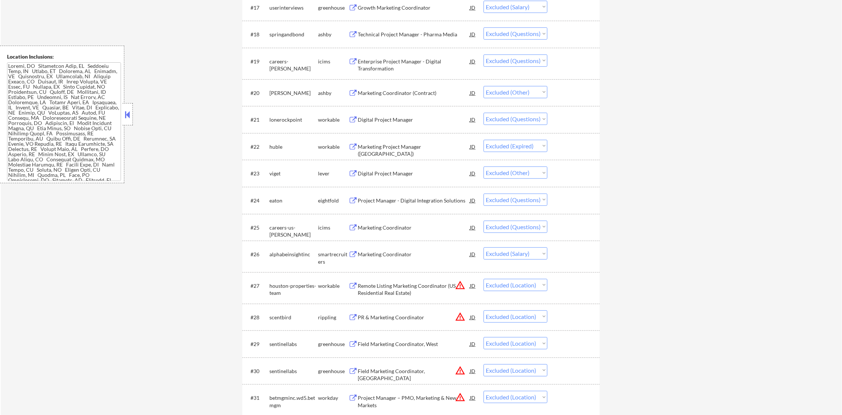
scroll to position [779, 0]
click at [398, 15] on div "#17 userinterviews greenhouse Growth Marketing Coordinator JD Choose an option.…" at bounding box center [420, 6] width 350 height 20
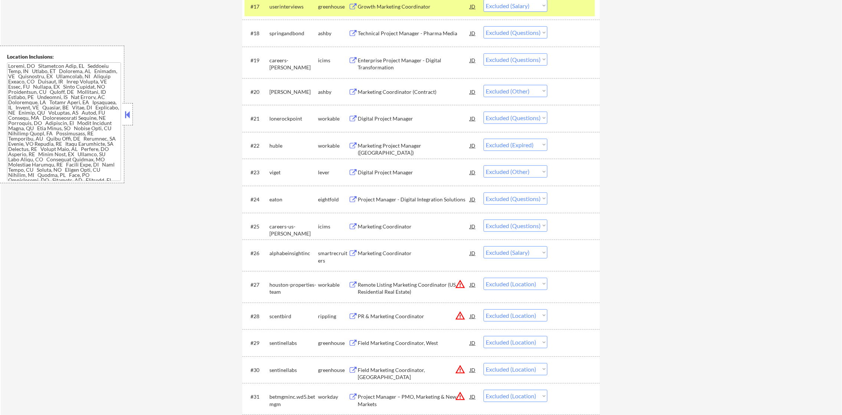
click at [387, 12] on div "Growth Marketing Coordinator" at bounding box center [414, 6] width 112 height 13
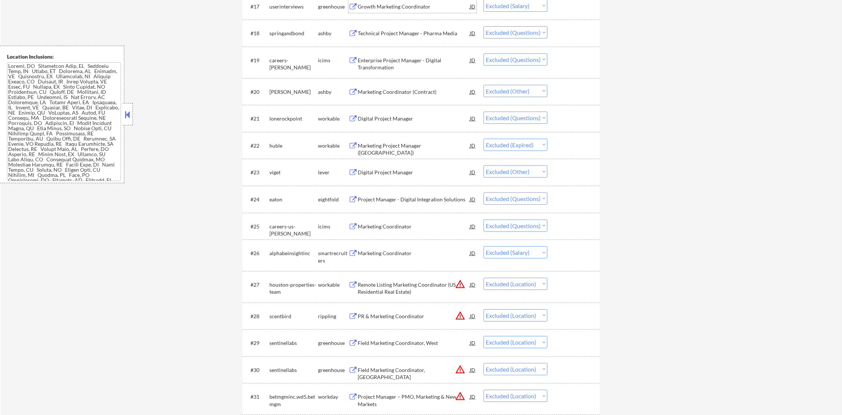
click at [393, 30] on div "Technical Project Manager - Pharma Media" at bounding box center [414, 33] width 112 height 7
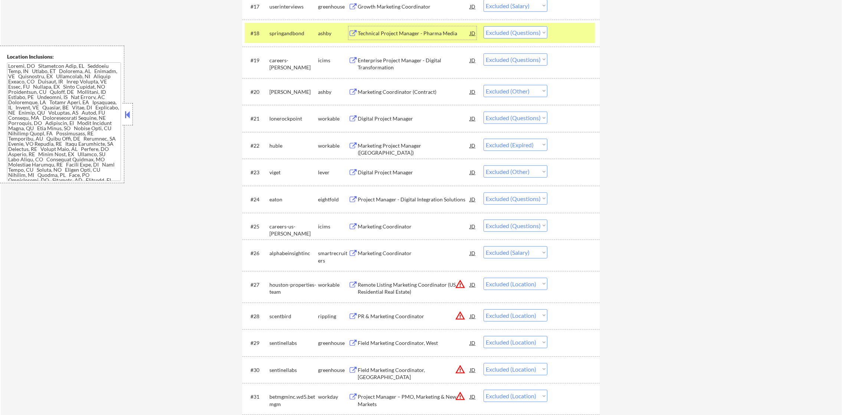
drag, startPoint x: 512, startPoint y: 32, endPoint x: 515, endPoint y: 40, distance: 8.3
click at [512, 32] on select "Choose an option... Pending Applied Excluded (Questions) Excluded (Expired) Exc…" at bounding box center [516, 32] width 64 height 12
select select ""excluded__bad_match_""
click at [484, 26] on select "Choose an option... Pending Applied Excluded (Questions) Excluded (Expired) Exc…" at bounding box center [516, 32] width 64 height 12
drag, startPoint x: 277, startPoint y: 33, endPoint x: 338, endPoint y: 105, distance: 94.0
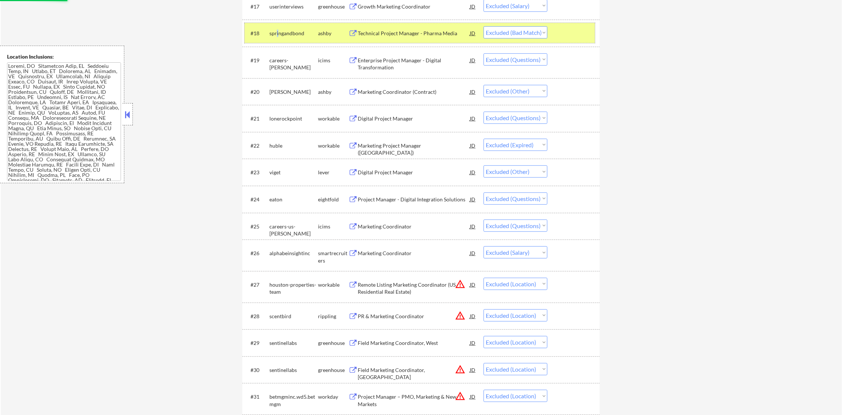
click at [281, 34] on div "springandbond" at bounding box center [293, 33] width 49 height 7
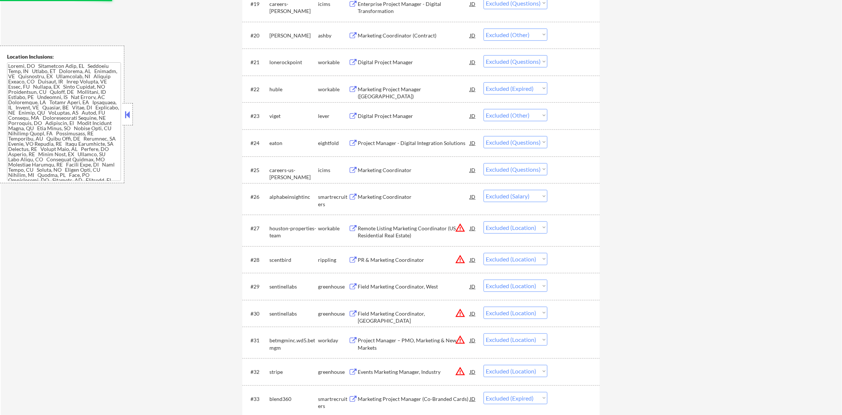
scroll to position [854, 0]
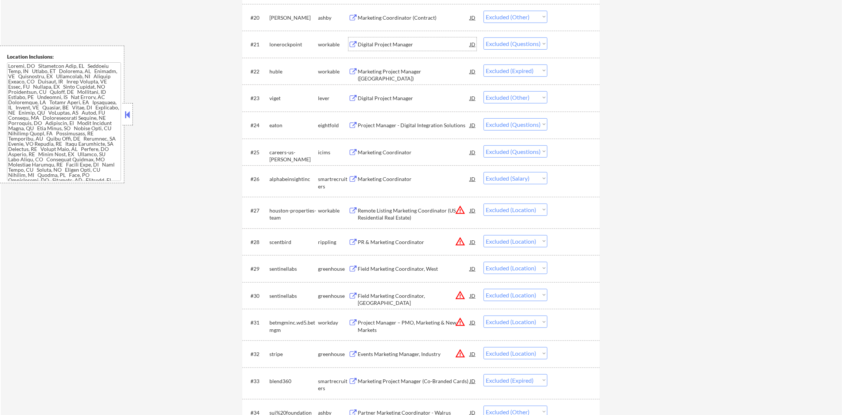
click at [412, 46] on div "Digital Project Manager" at bounding box center [414, 44] width 112 height 7
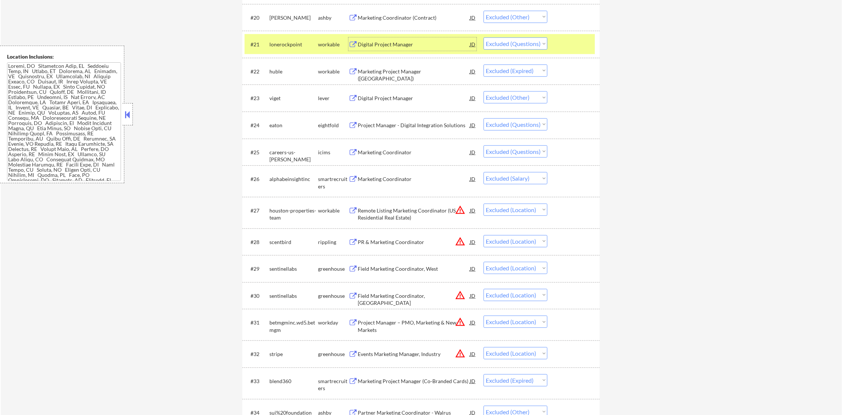
click at [520, 38] on select "Choose an option... Pending Applied Excluded (Questions) Excluded (Expired) Exc…" at bounding box center [516, 43] width 64 height 12
select select ""excluded__other_""
click at [484, 37] on select "Choose an option... Pending Applied Excluded (Questions) Excluded (Expired) Exc…" at bounding box center [516, 43] width 64 height 12
click at [289, 46] on div "lonerockpoint" at bounding box center [293, 44] width 49 height 7
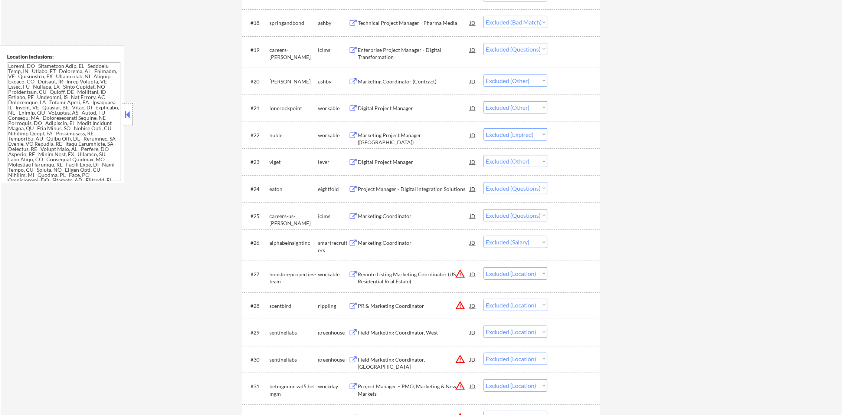
scroll to position [0, 0]
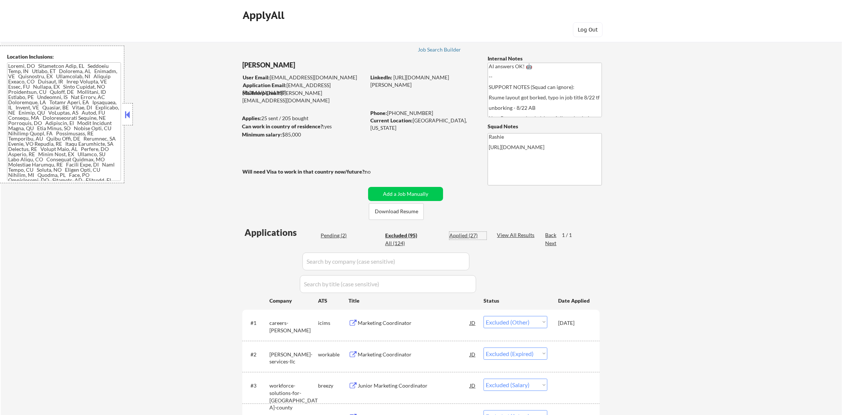
click at [465, 234] on div "Applied (27)" at bounding box center [467, 235] width 37 height 7
select select ""applied""
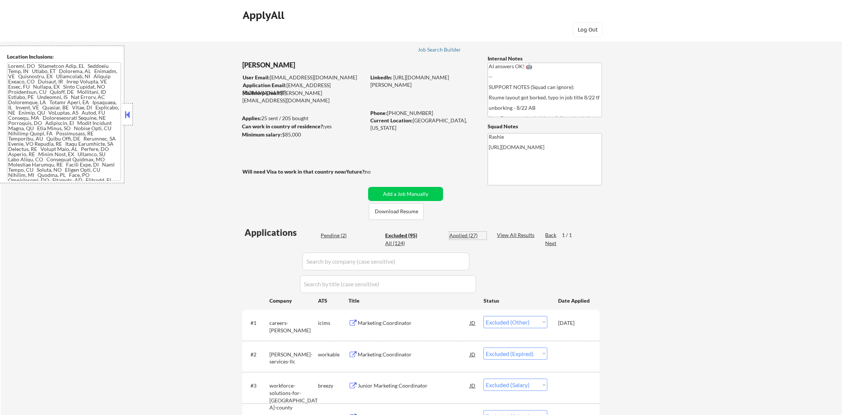
select select ""applied""
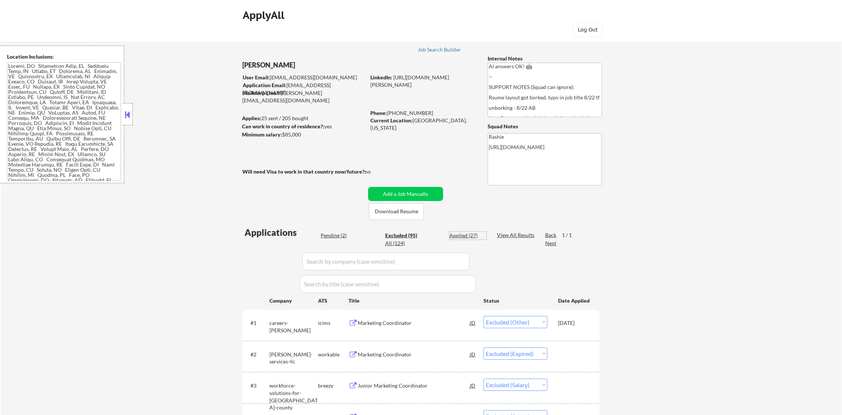
select select ""applied""
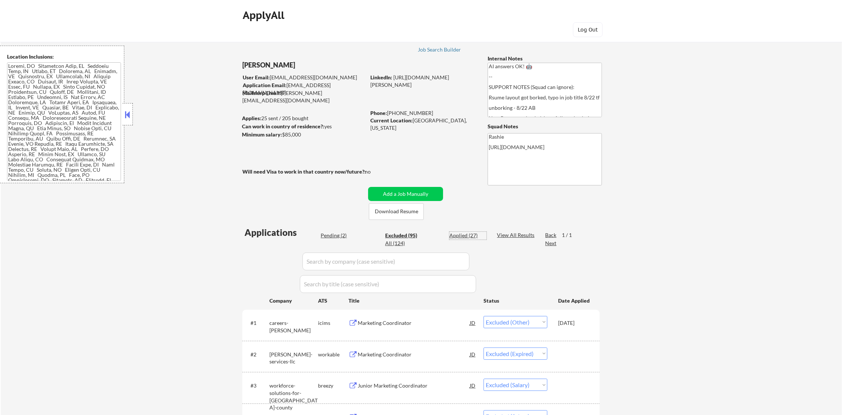
select select ""applied""
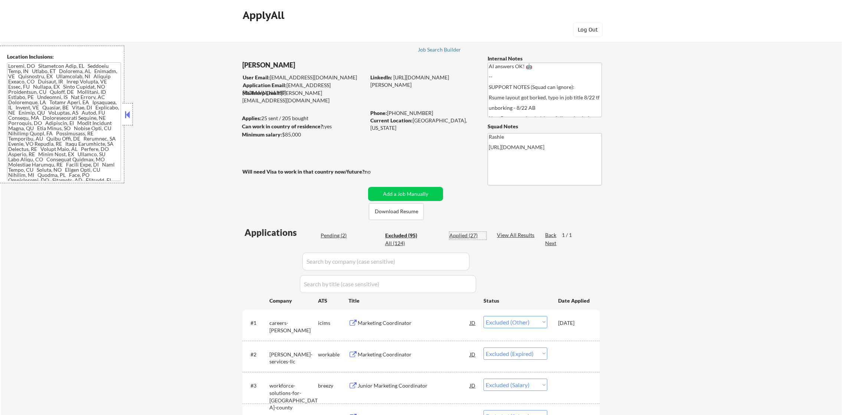
select select ""applied""
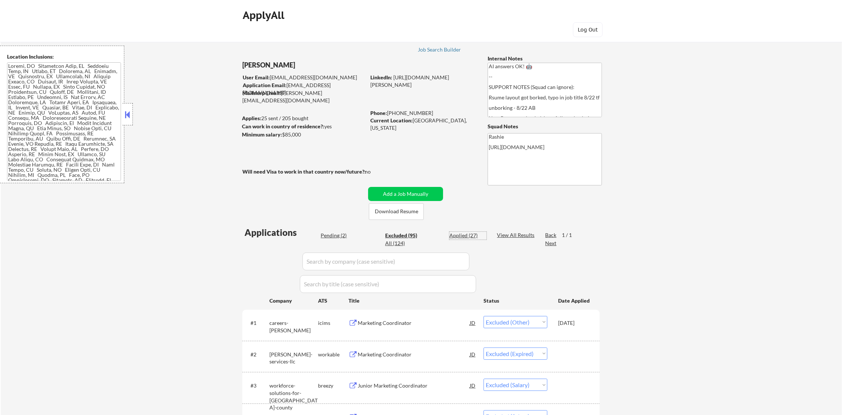
select select ""applied""
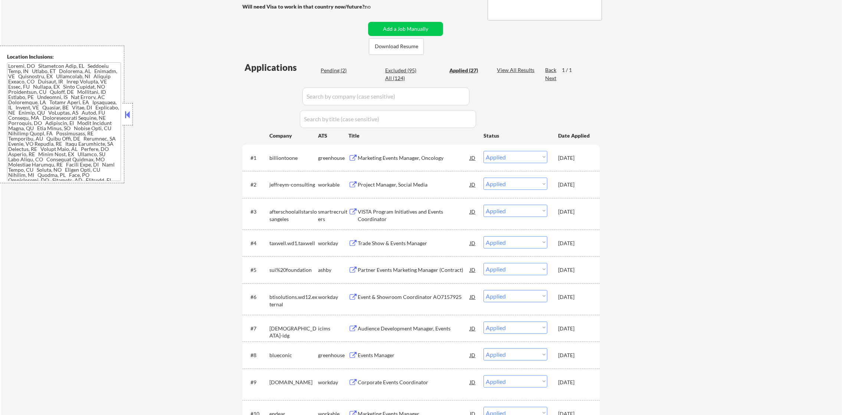
scroll to position [167, 0]
